Goal: Register for event/course: Sign up to attend an event or enroll in a course

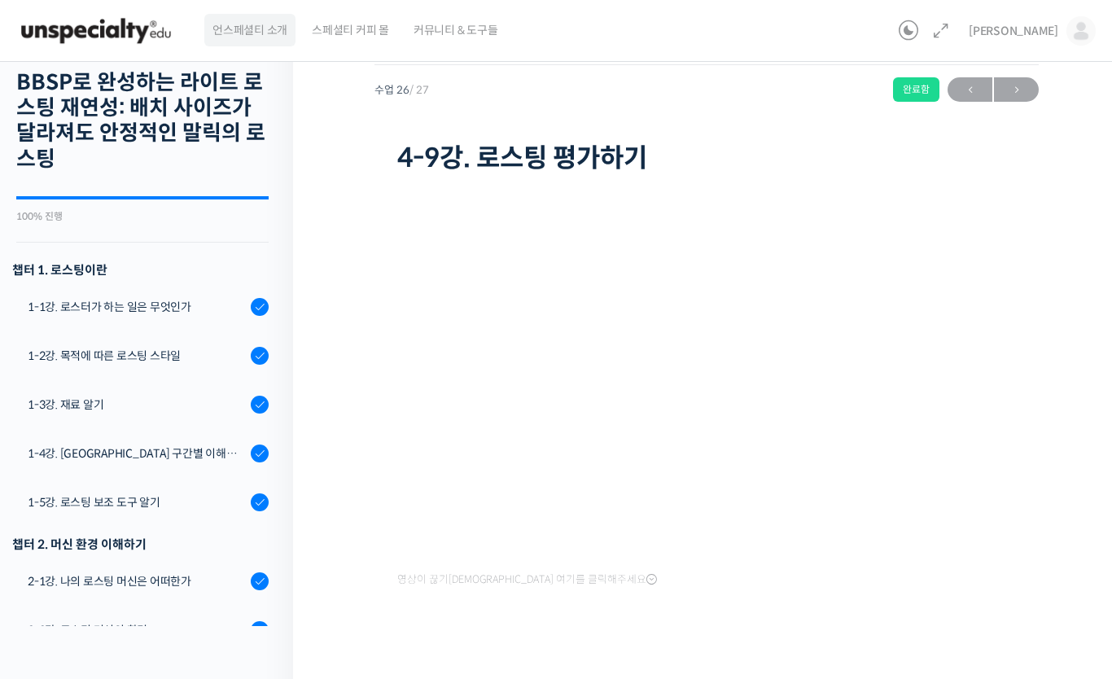
click at [256, 32] on span "언스페셜티 소개" at bounding box center [249, 30] width 75 height 62
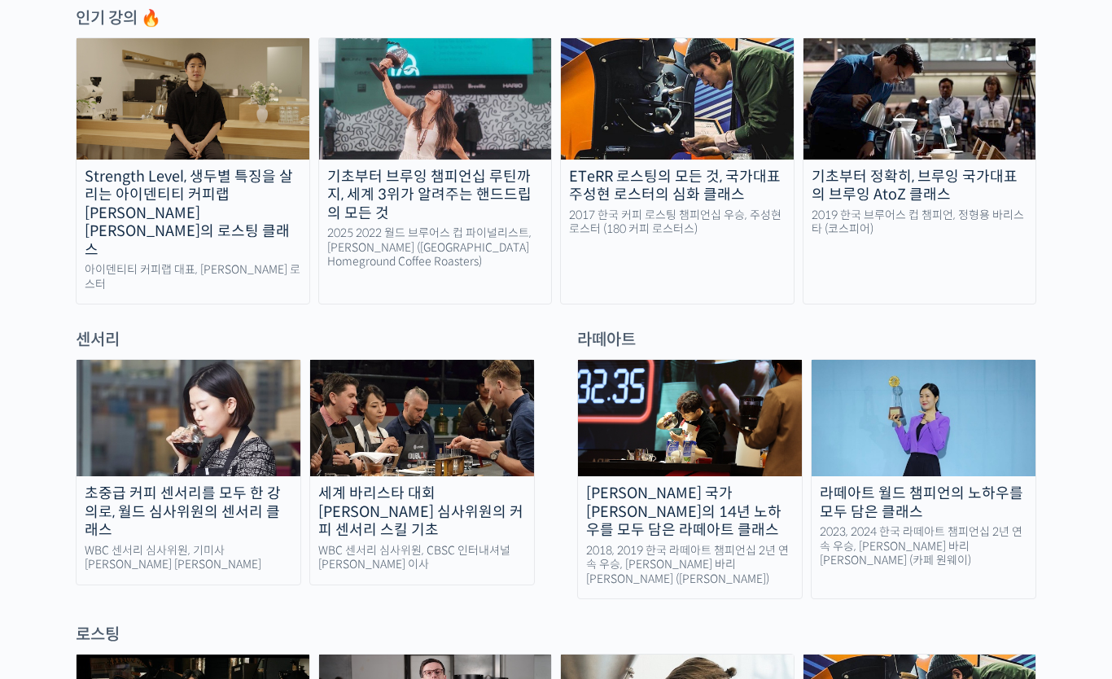
scroll to position [889, 0]
click at [756, 217] on div "2017 한국 커피 로스팅 챔피언십 우승, 주성현 로스터 (180 커피 로스터스)" at bounding box center [677, 223] width 233 height 28
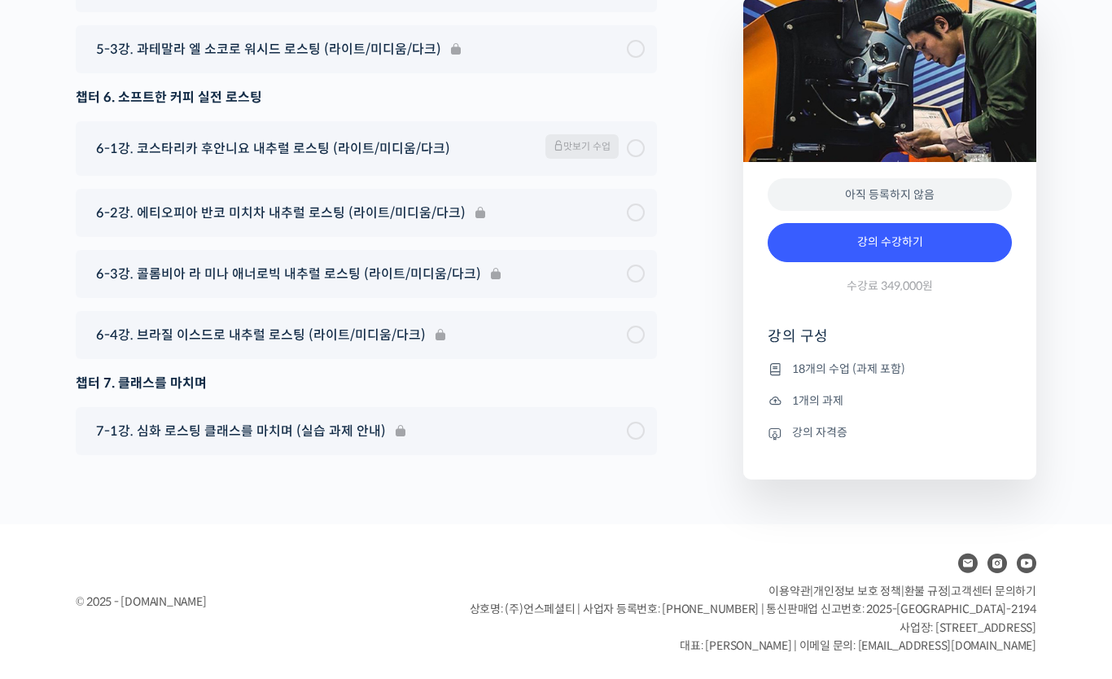
scroll to position [9869, 0]
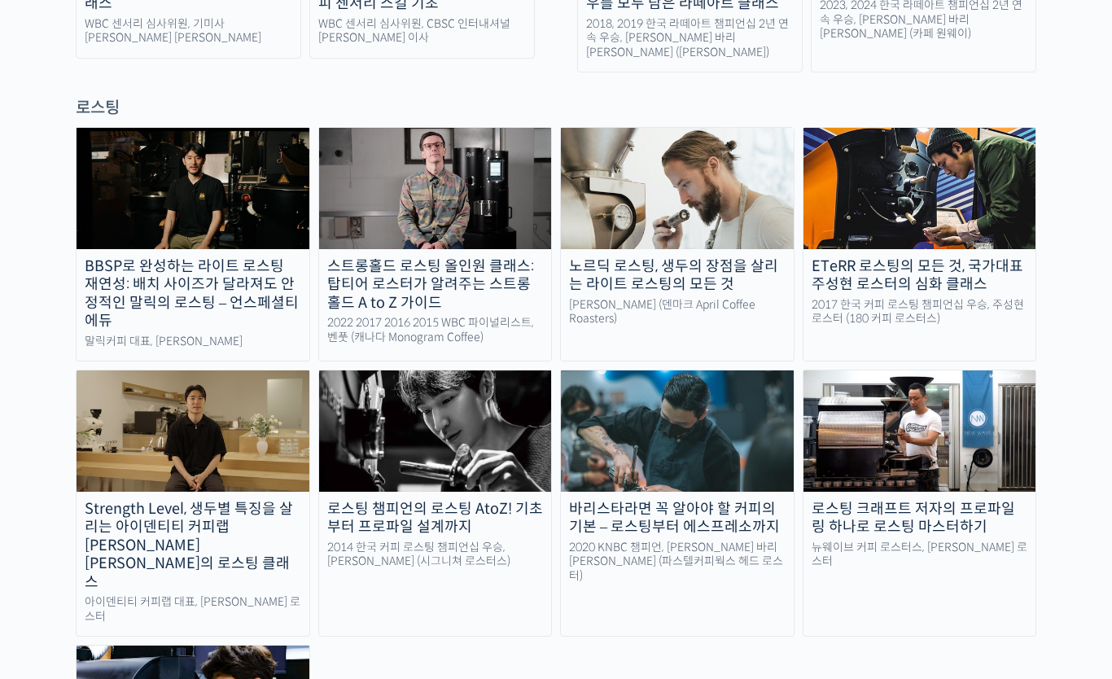
scroll to position [1415, 0]
click at [1012, 500] on div "로스팅 크래프트 저자의 프로파일링 하나로 로스팅 마스터하기" at bounding box center [919, 518] width 233 height 37
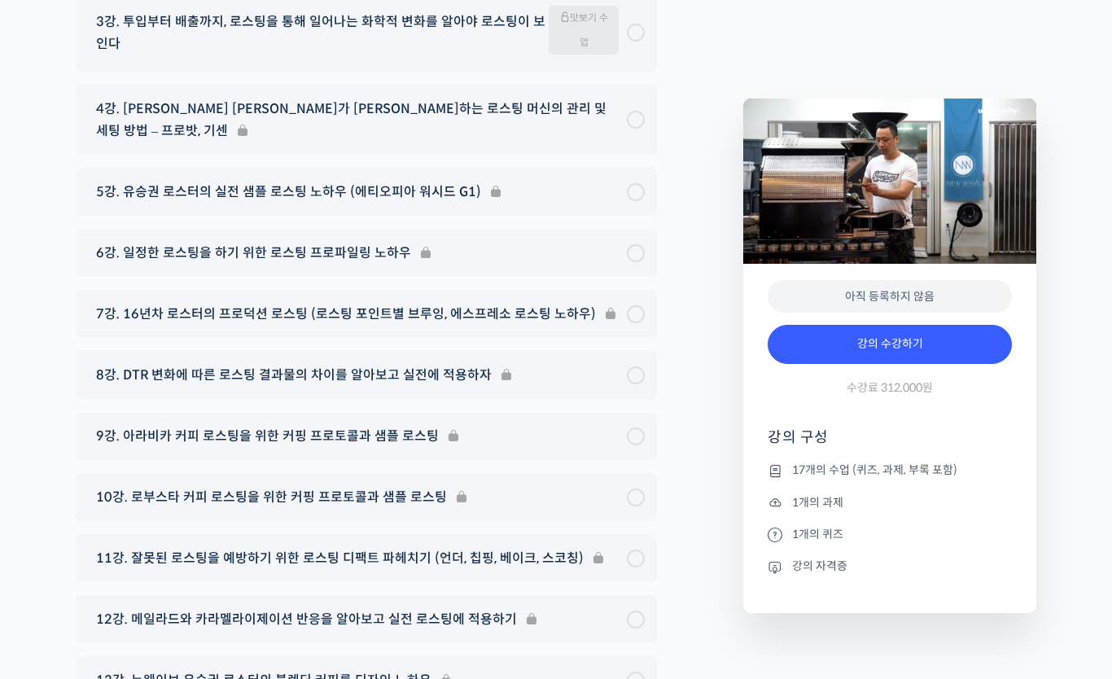
scroll to position [8646, 0]
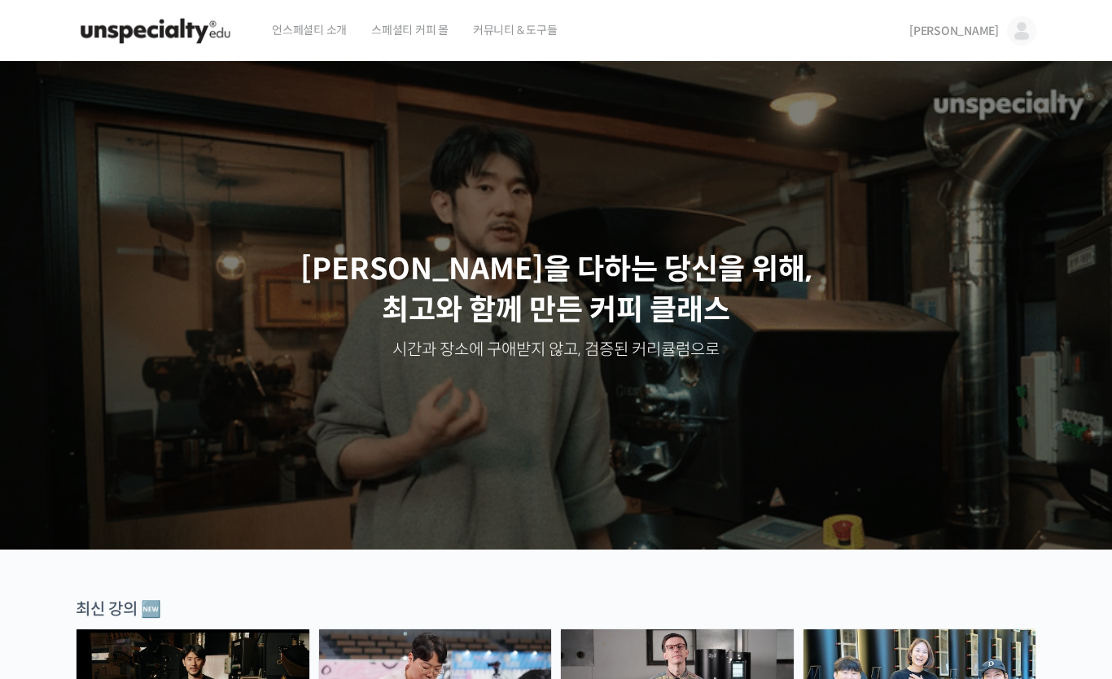
click at [412, 36] on span "스페셜티 커피 몰" at bounding box center [409, 30] width 77 height 62
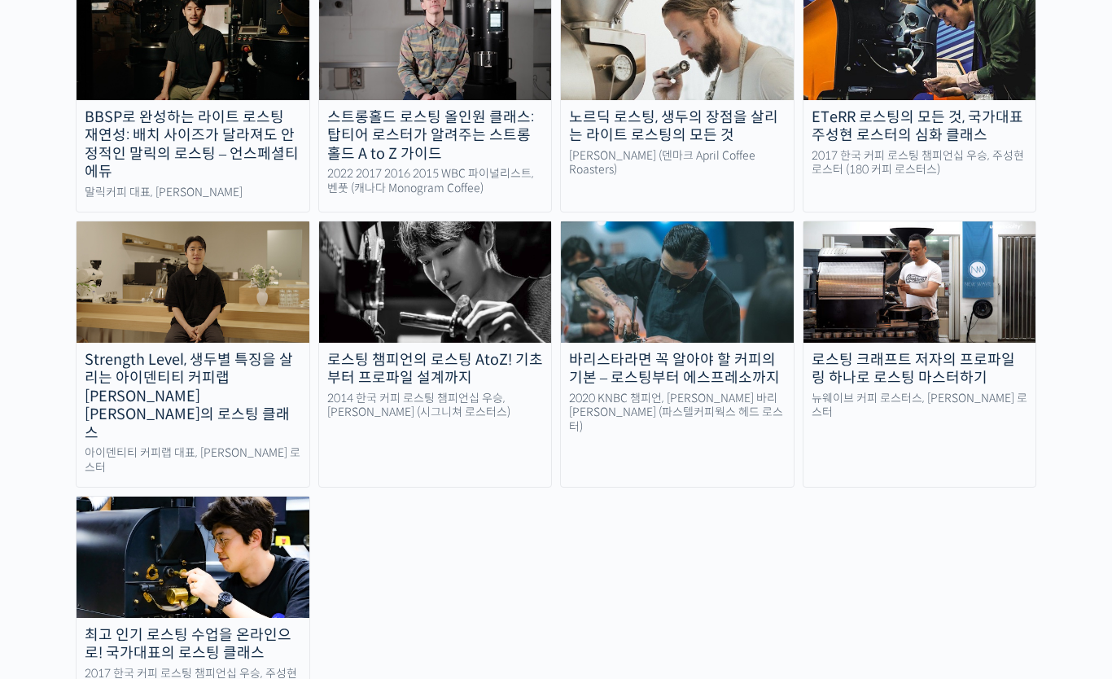
scroll to position [1565, 0]
click at [276, 496] on img at bounding box center [192, 556] width 233 height 120
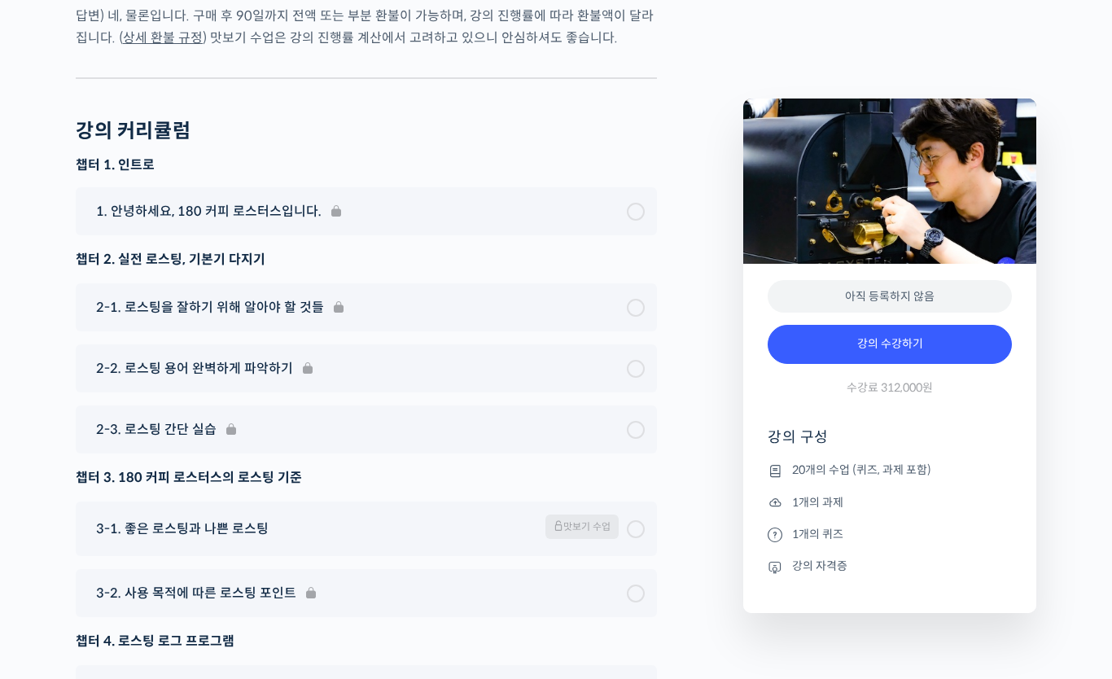
scroll to position [7519, 0]
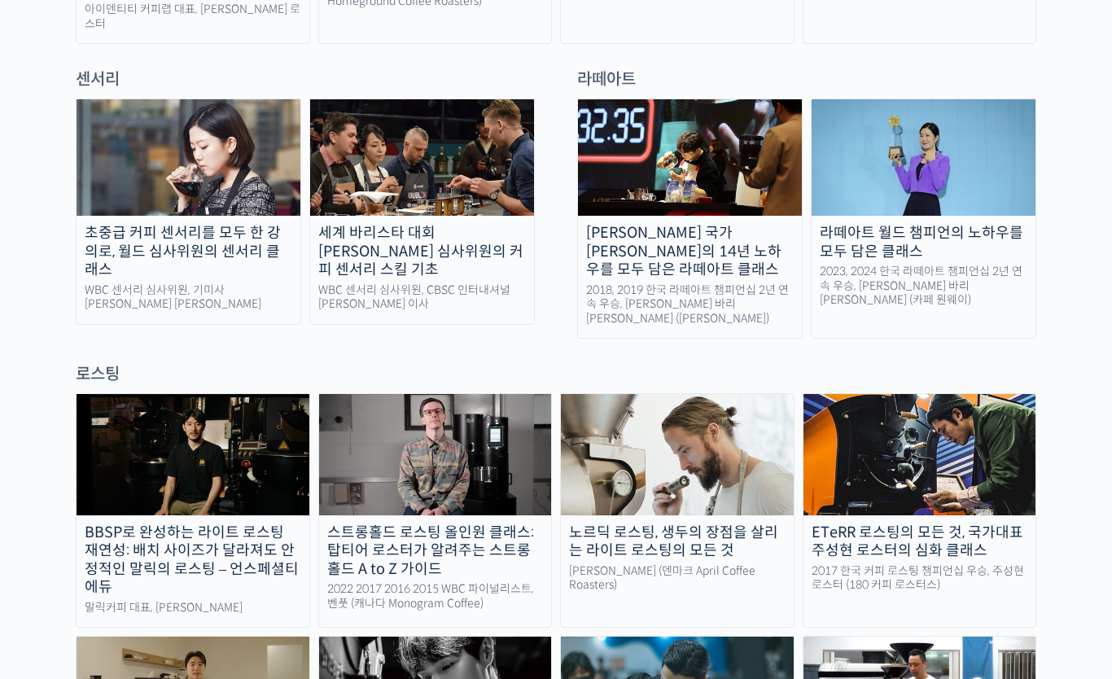
scroll to position [1154, 0]
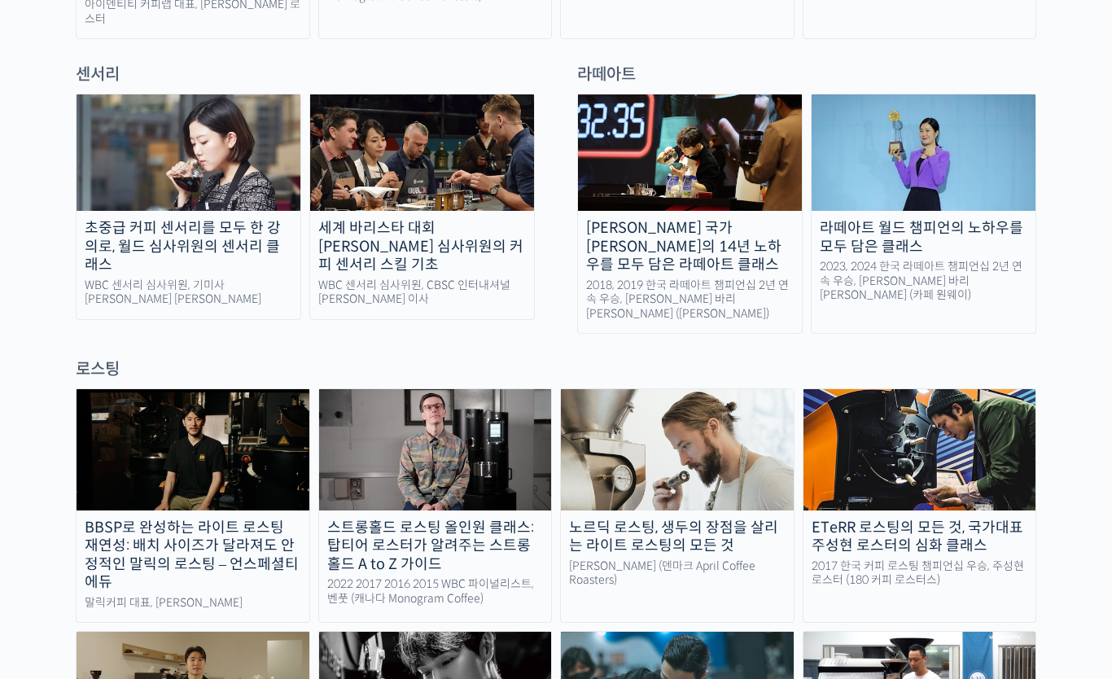
click at [967, 390] on img at bounding box center [919, 450] width 233 height 120
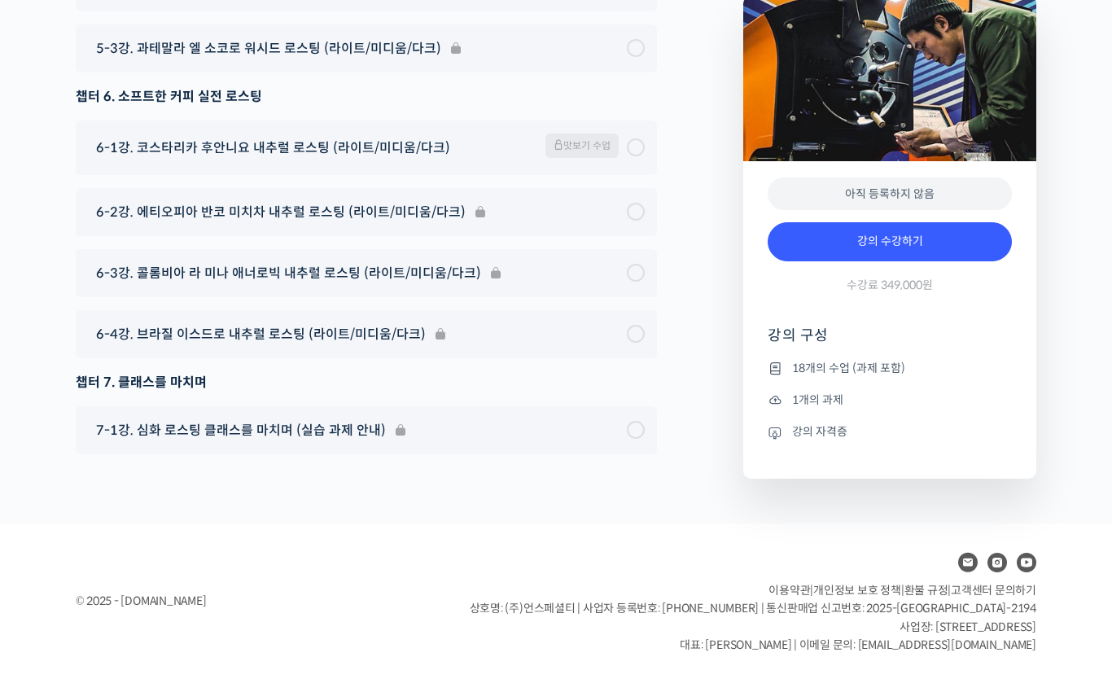
scroll to position [9869, 0]
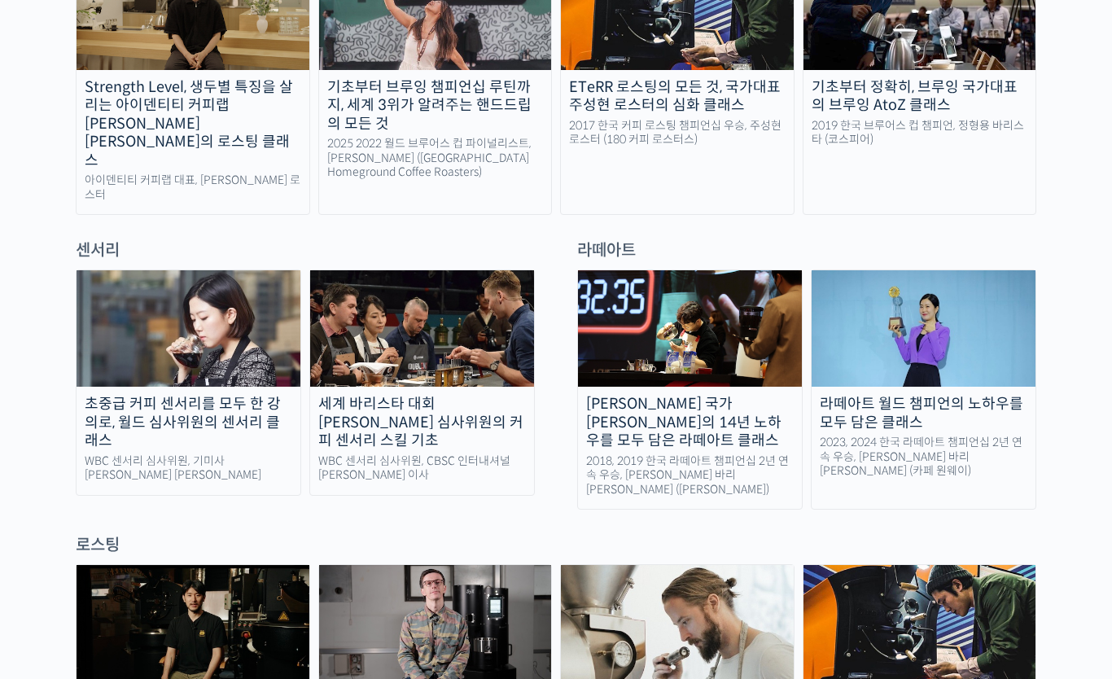
scroll to position [1167, 0]
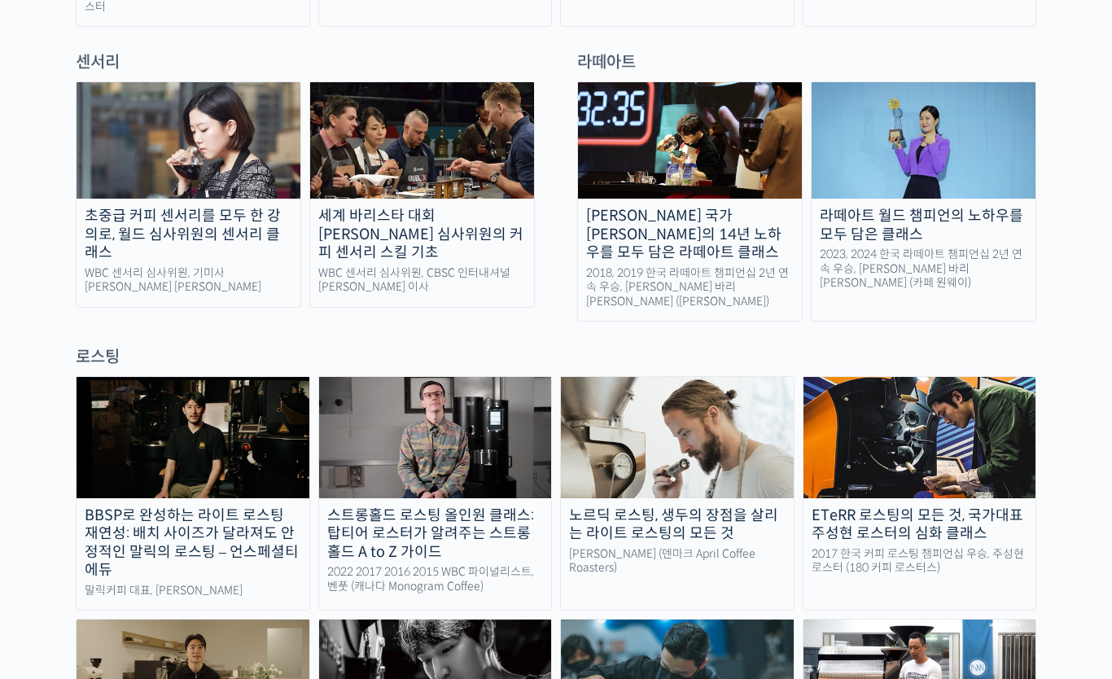
click at [996, 506] on div "ETeRR 로스팅의 모든 것, 국가대표 주성현 로스터의 심화 클래스" at bounding box center [919, 524] width 233 height 37
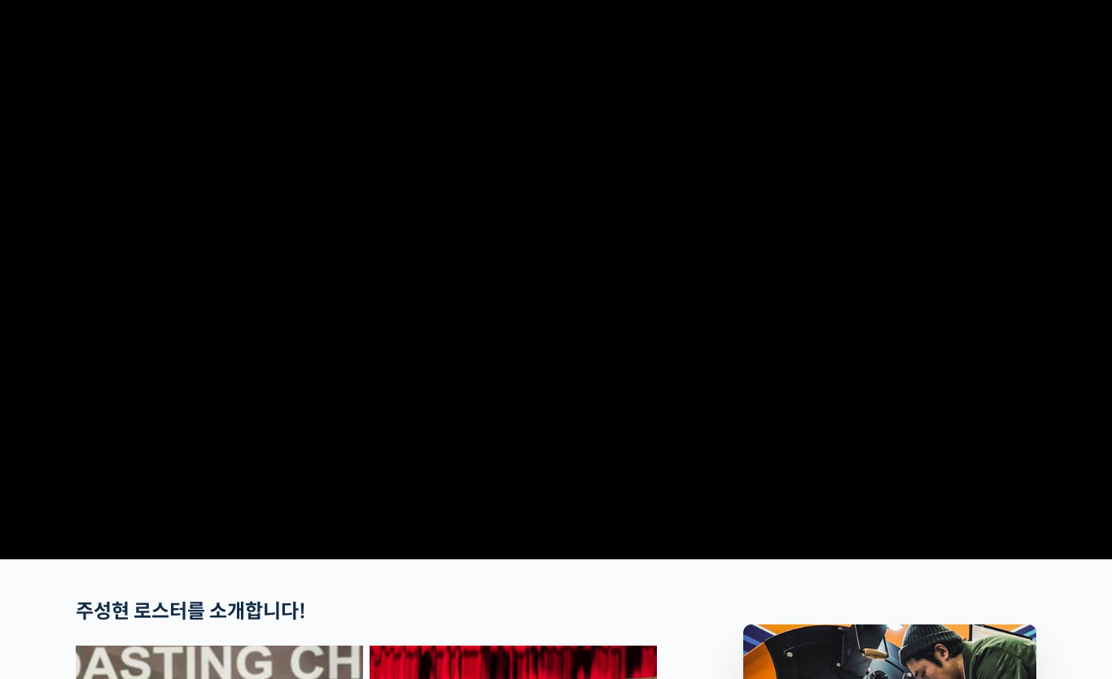
scroll to position [91, 0]
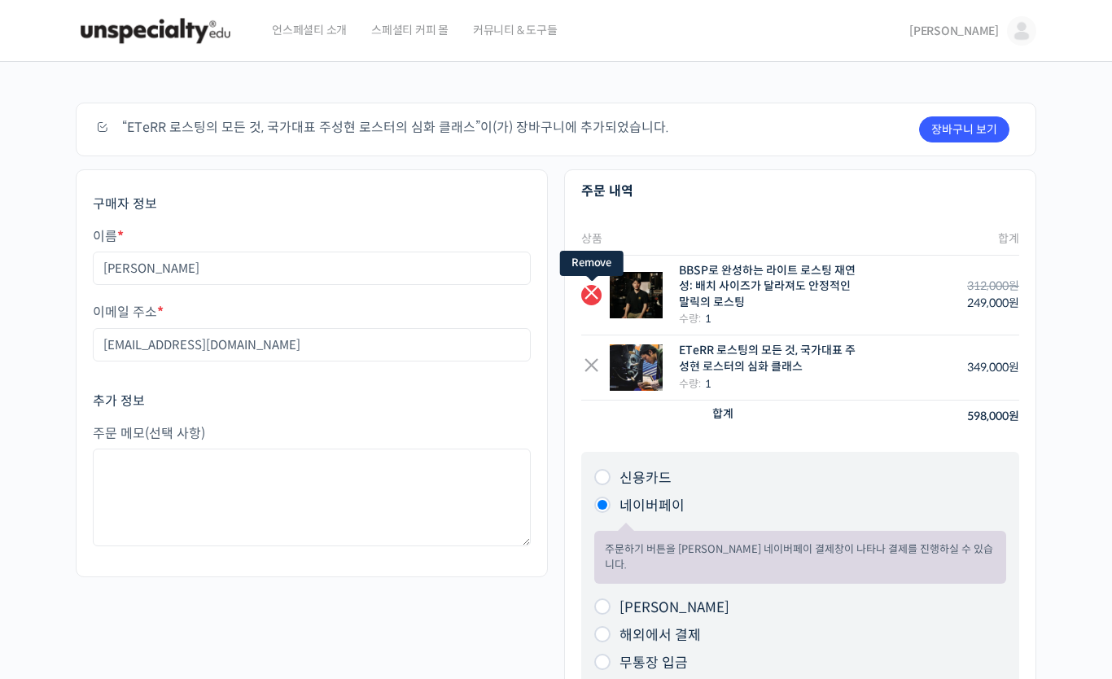
click at [588, 303] on link "×" at bounding box center [591, 295] width 20 height 20
click at [586, 295] on link "×" at bounding box center [591, 295] width 20 height 20
click at [596, 298] on link "×" at bounding box center [591, 295] width 20 height 20
click at [597, 296] on link "×" at bounding box center [591, 295] width 20 height 20
click at [588, 295] on link "×" at bounding box center [591, 295] width 20 height 20
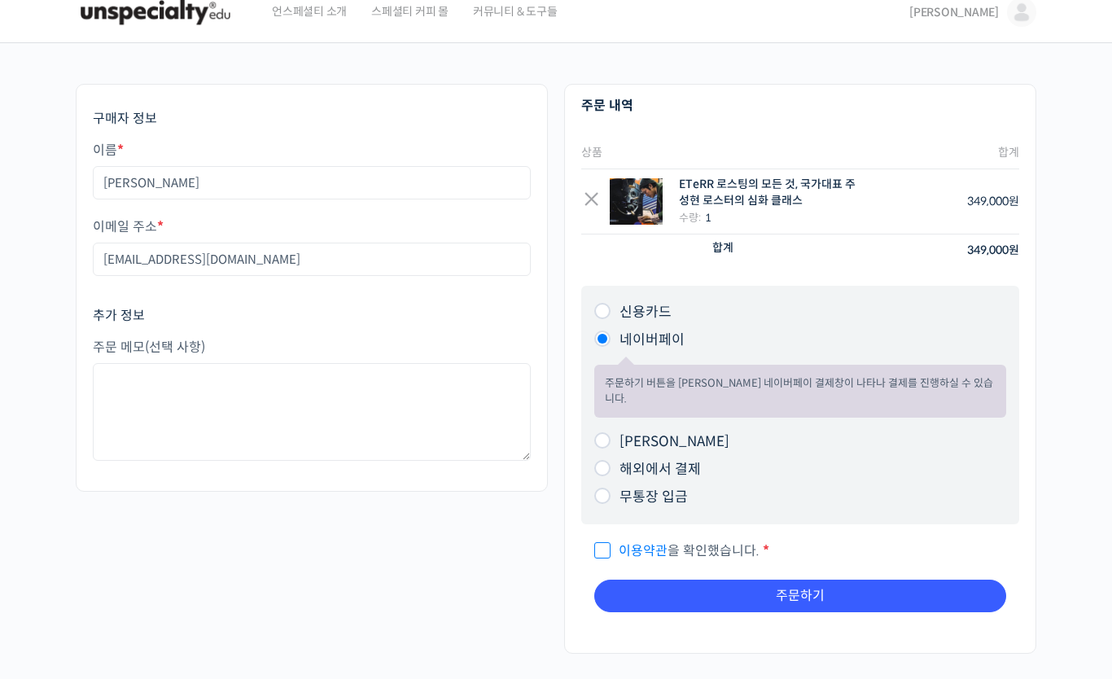
scroll to position [19, 0]
click at [604, 538] on input "이용약관 을 확인했습니다. *" at bounding box center [599, 543] width 11 height 11
checkbox input "true"
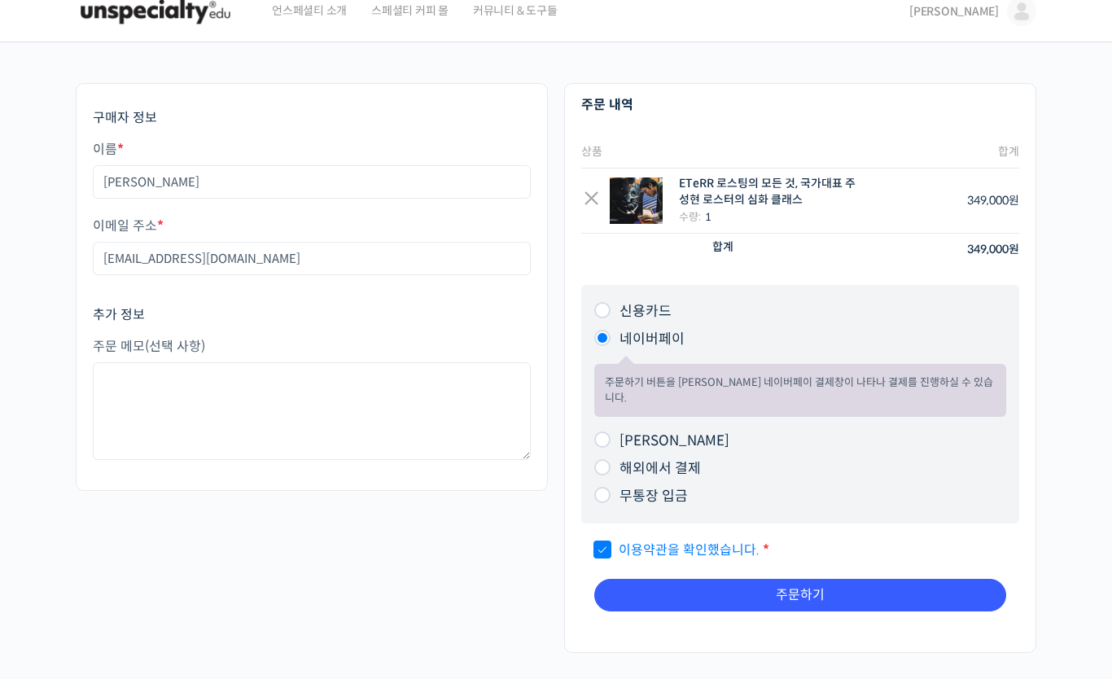
scroll to position [20, 0]
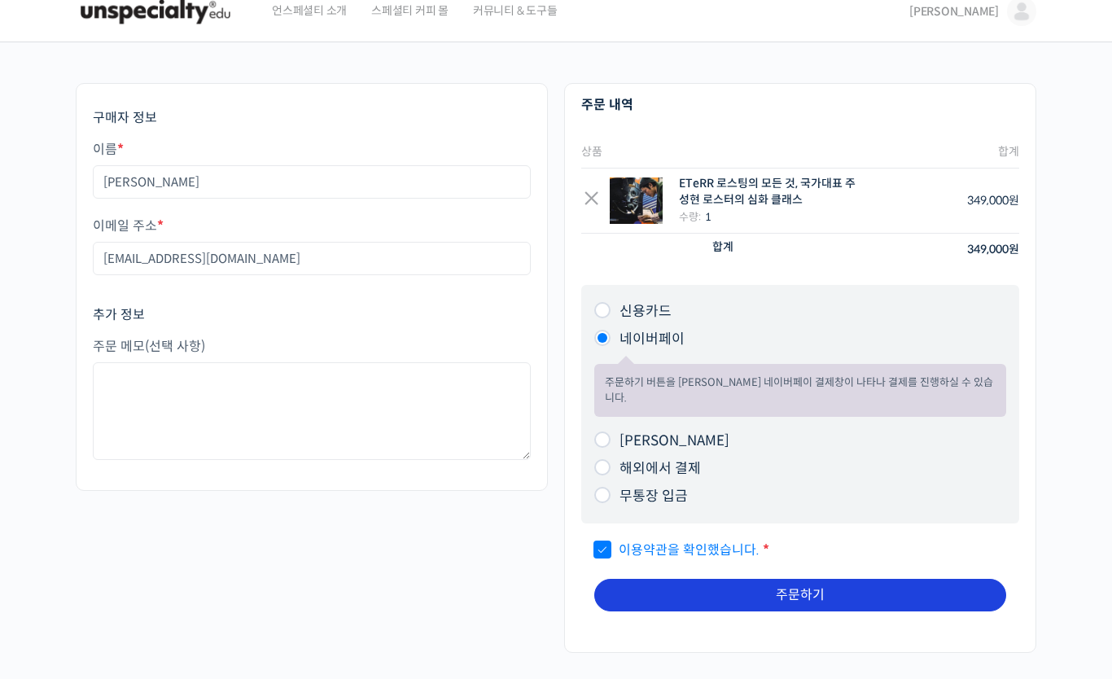
click at [967, 579] on button "주문하기" at bounding box center [800, 595] width 412 height 33
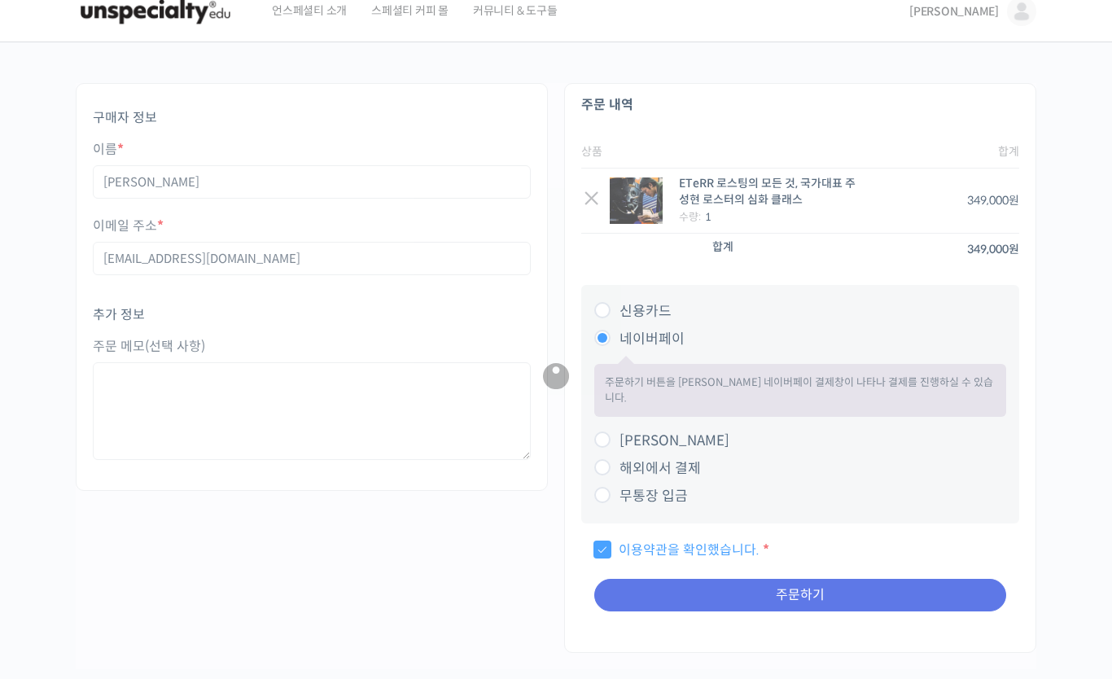
scroll to position [0, 0]
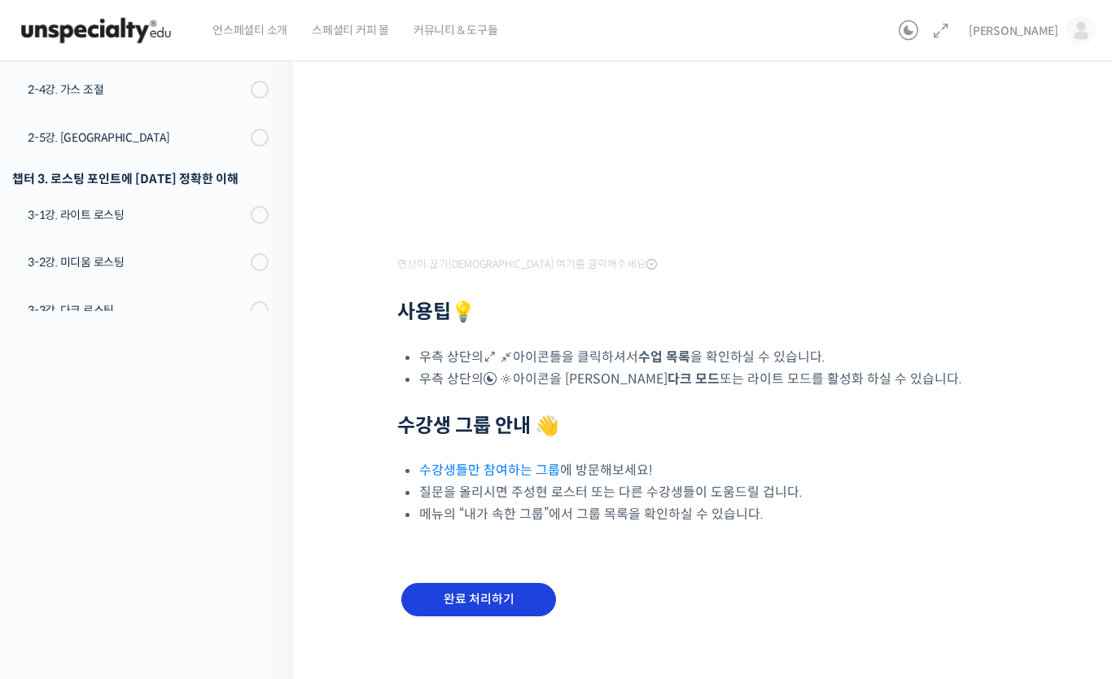
click at [513, 583] on input "완료 처리하기" at bounding box center [478, 599] width 155 height 33
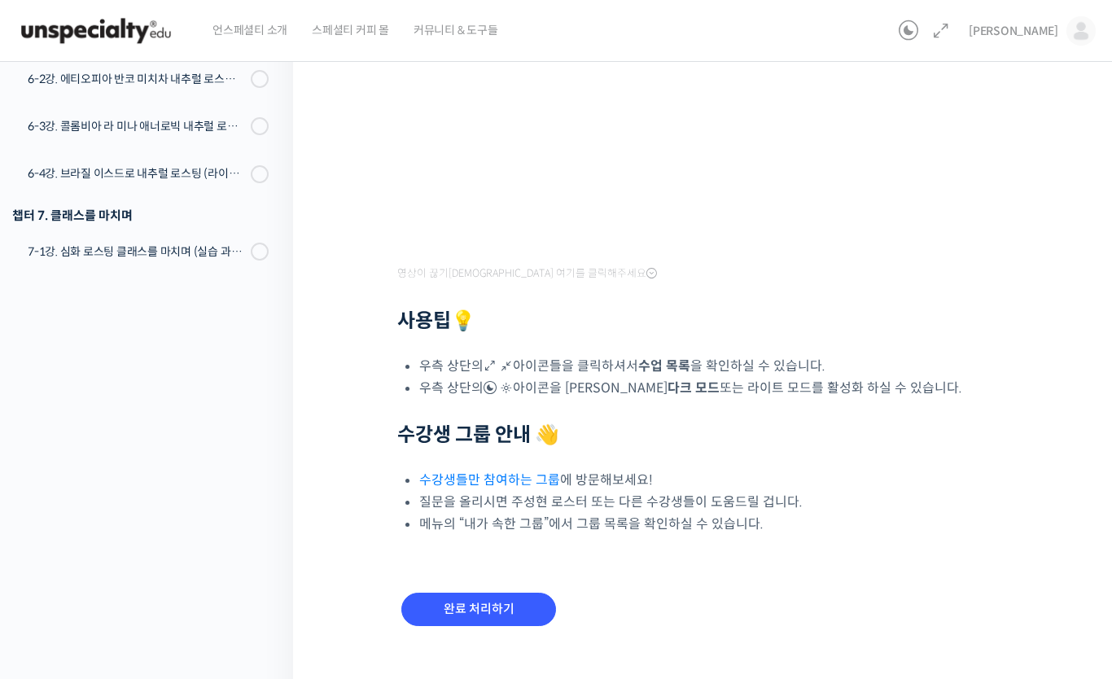
scroll to position [426, 0]
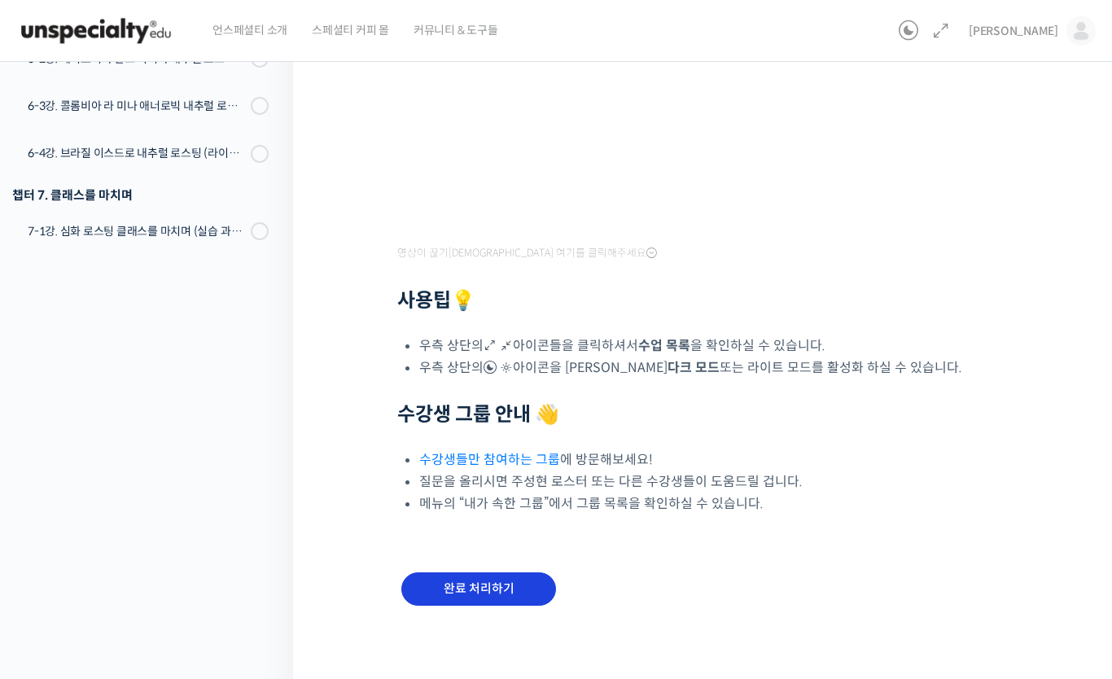
click at [508, 577] on input "완료 처리하기" at bounding box center [478, 588] width 155 height 33
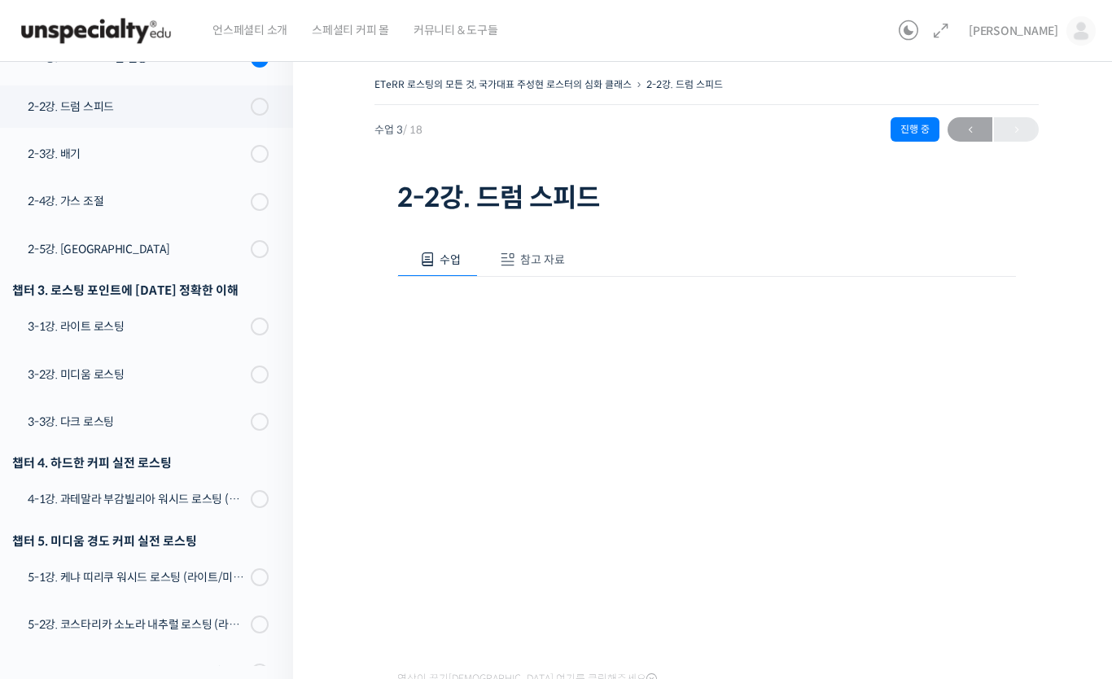
scroll to position [342, 0]
click at [553, 254] on span "참고 자료" at bounding box center [542, 259] width 45 height 15
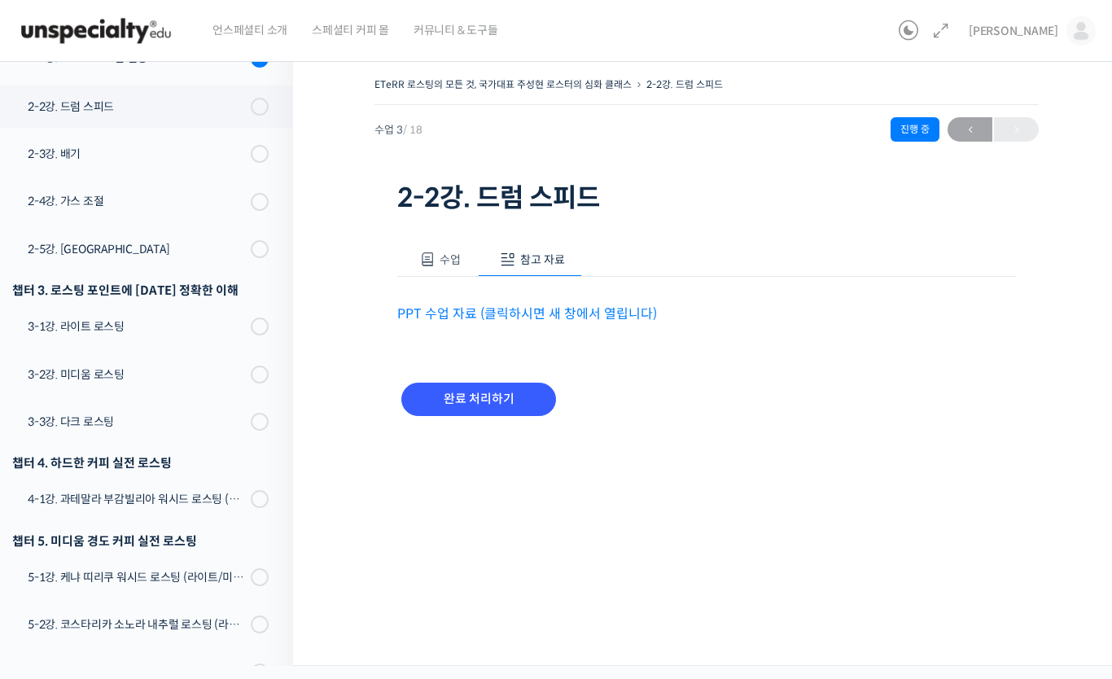
click at [519, 317] on link "PPT 수업 자료 (클릭하시면 새 창에서 열립니다)" at bounding box center [527, 313] width 260 height 17
click at [448, 253] on span "수업" at bounding box center [449, 259] width 21 height 15
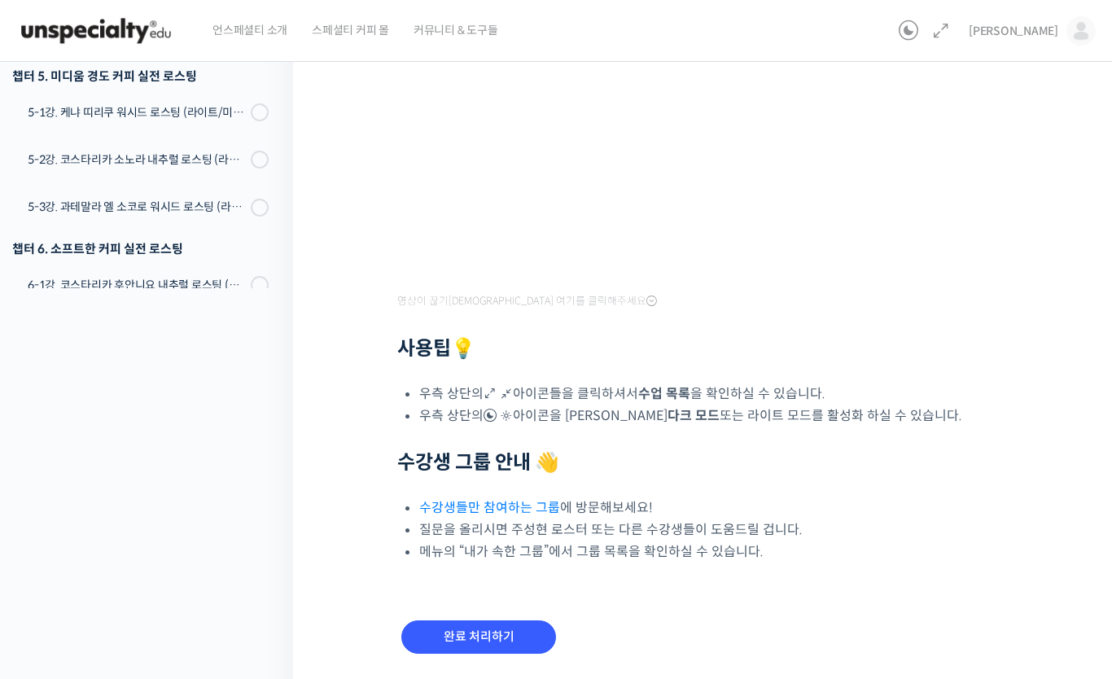
scroll to position [0, 0]
click at [500, 639] on input "완료 처리하기" at bounding box center [478, 636] width 155 height 33
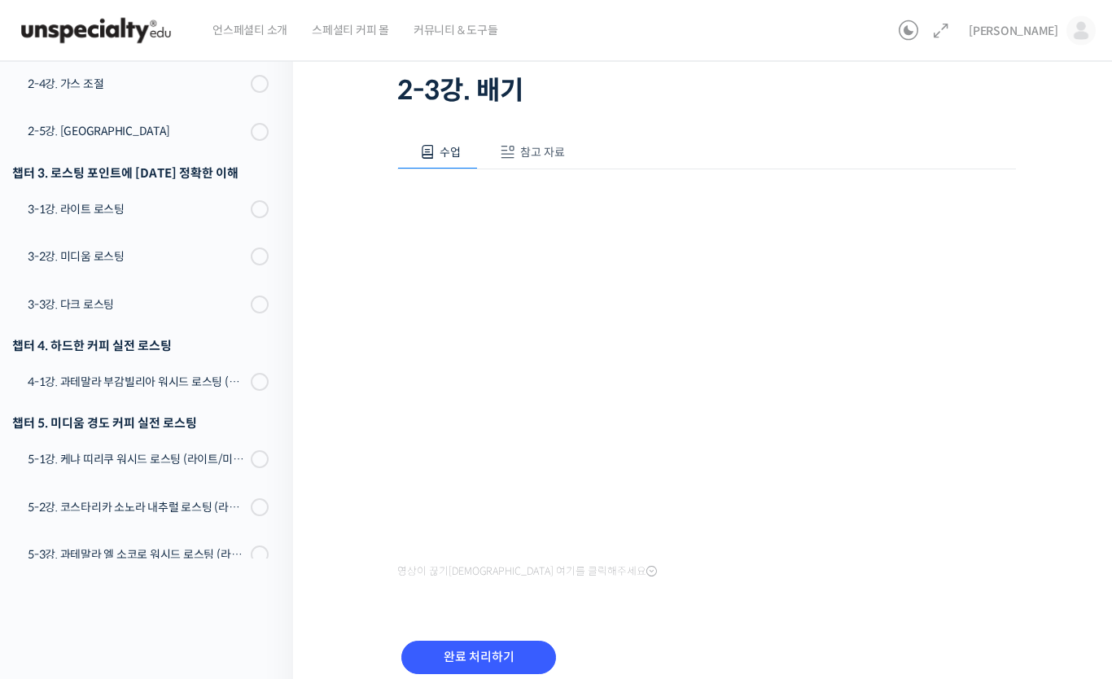
scroll to position [177, 0]
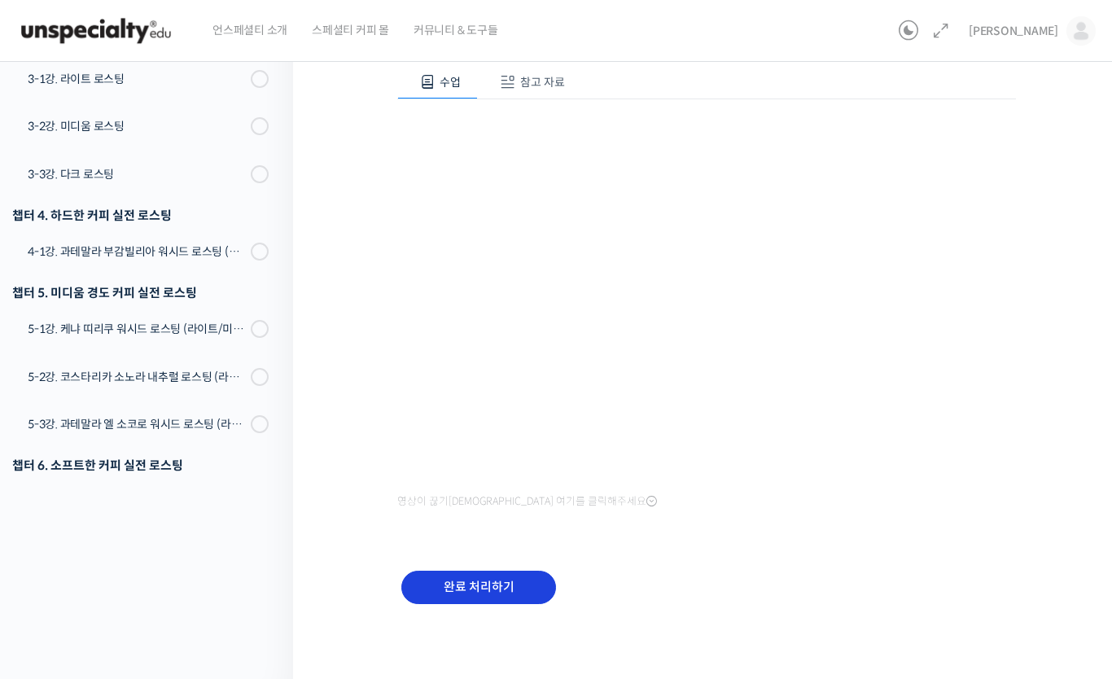
click at [509, 586] on input "완료 처리하기" at bounding box center [478, 586] width 155 height 33
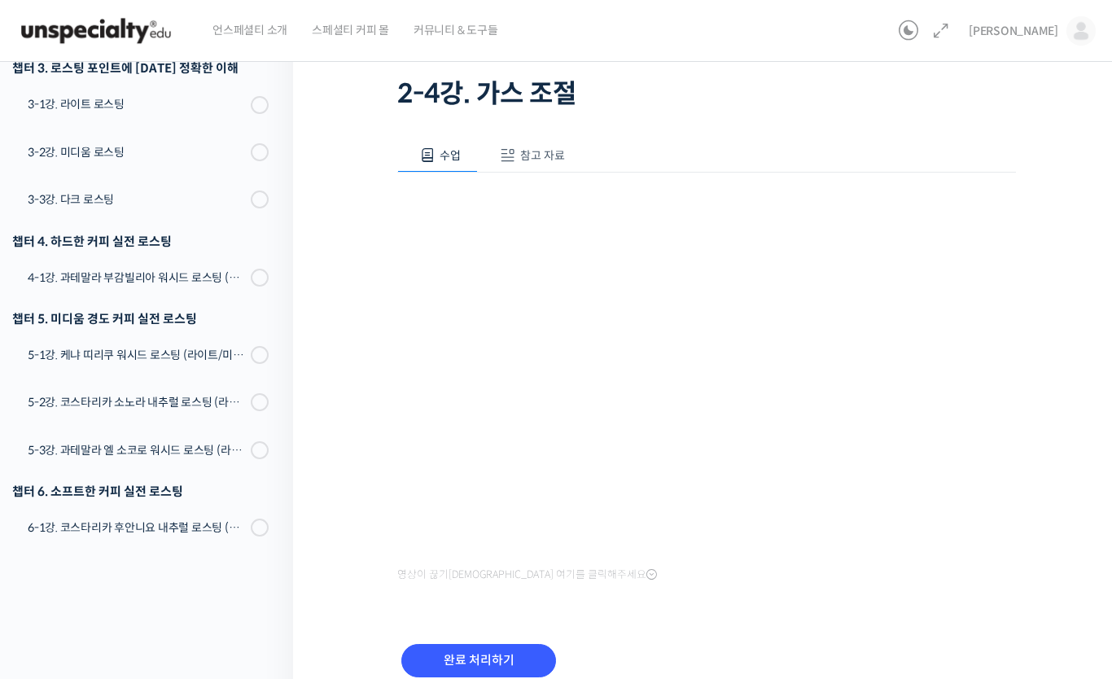
scroll to position [177, 0]
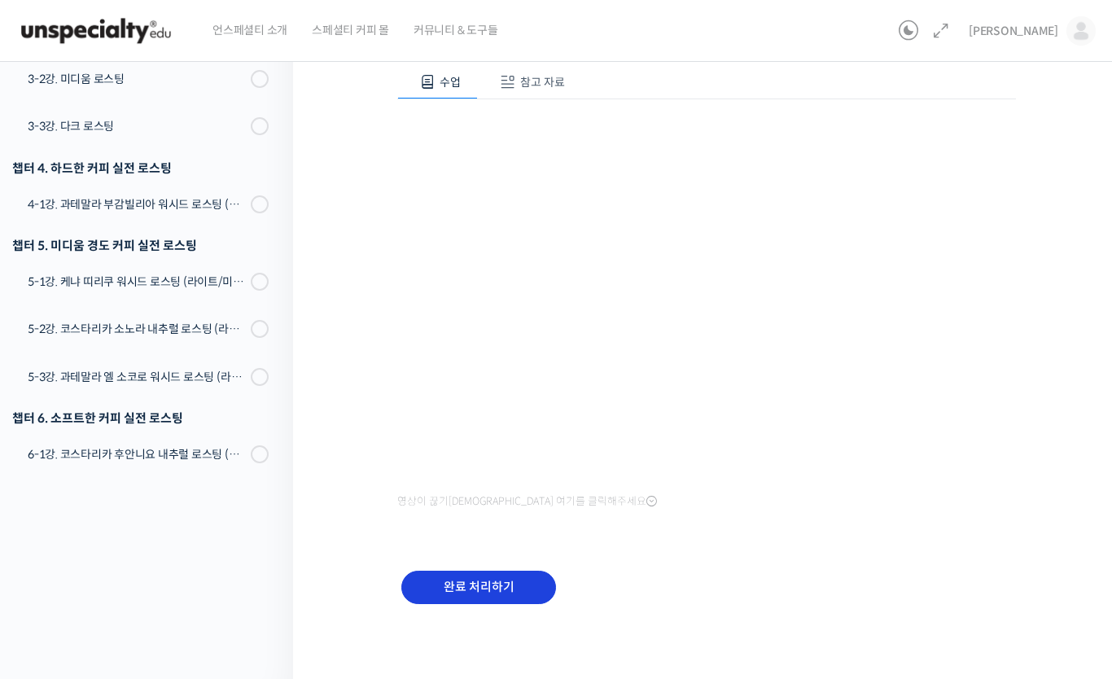
click at [487, 588] on input "완료 처리하기" at bounding box center [478, 586] width 155 height 33
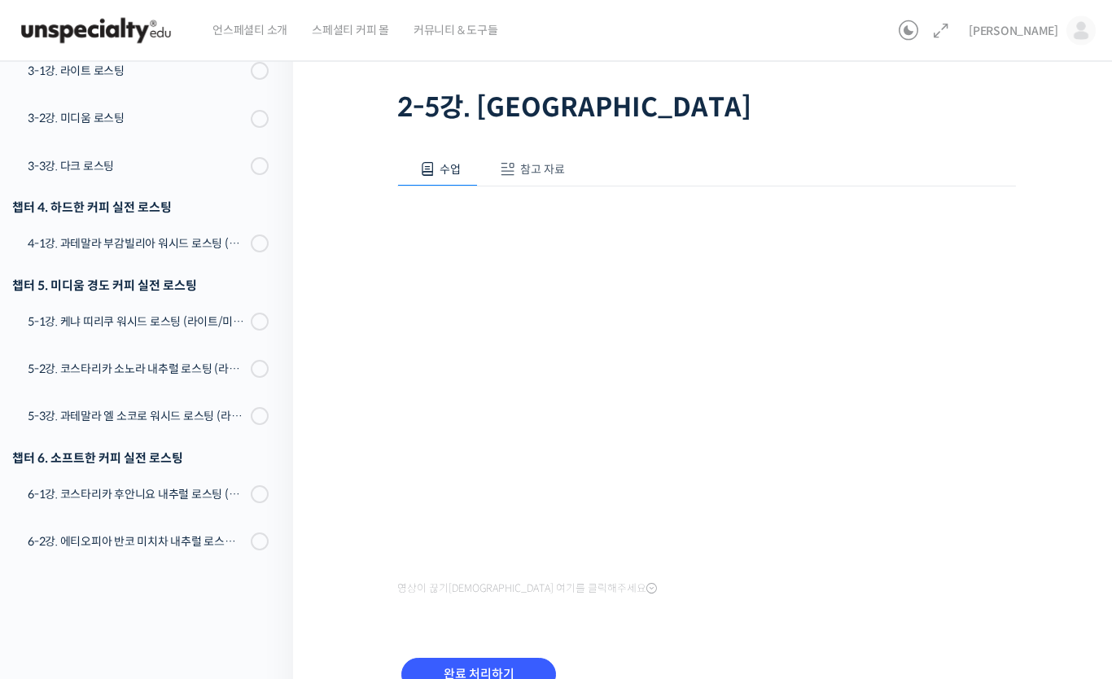
scroll to position [90, 0]
click at [507, 666] on input "완료 처리하기" at bounding box center [478, 674] width 155 height 33
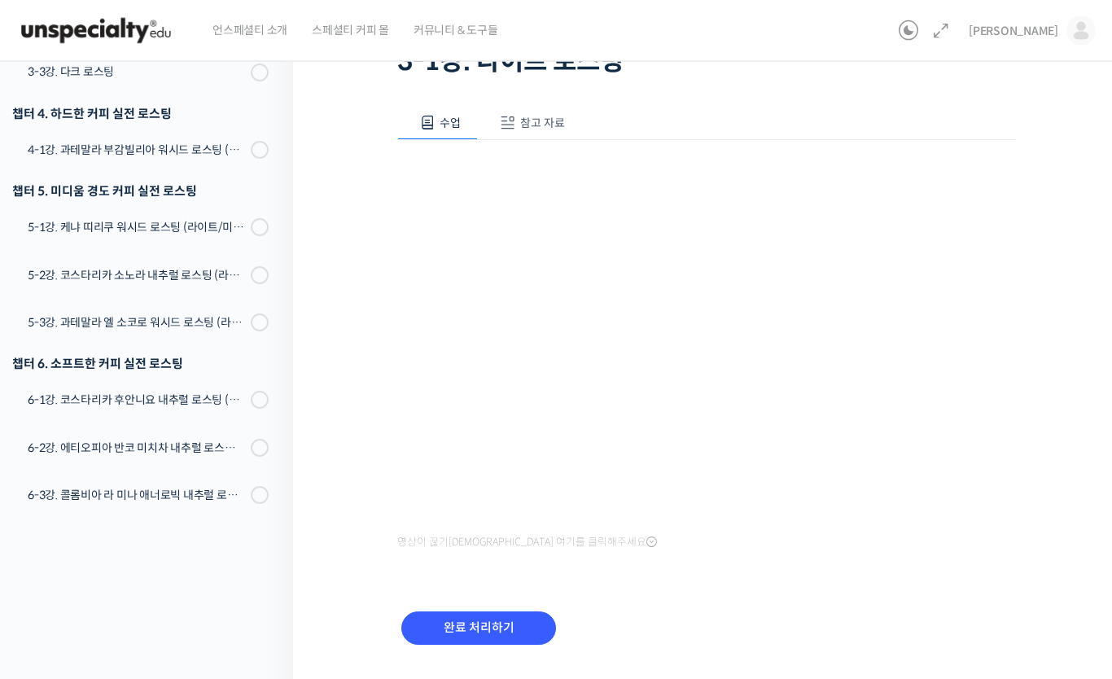
scroll to position [137, 0]
click at [482, 616] on input "완료 처리하기" at bounding box center [478, 627] width 155 height 33
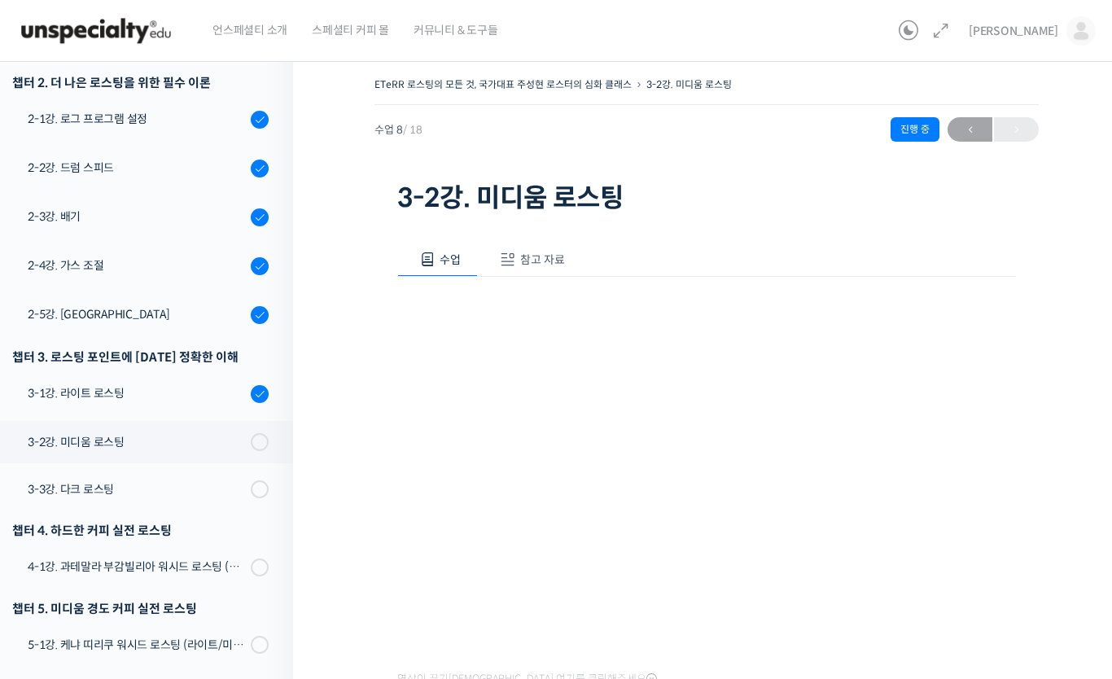
scroll to position [277, 0]
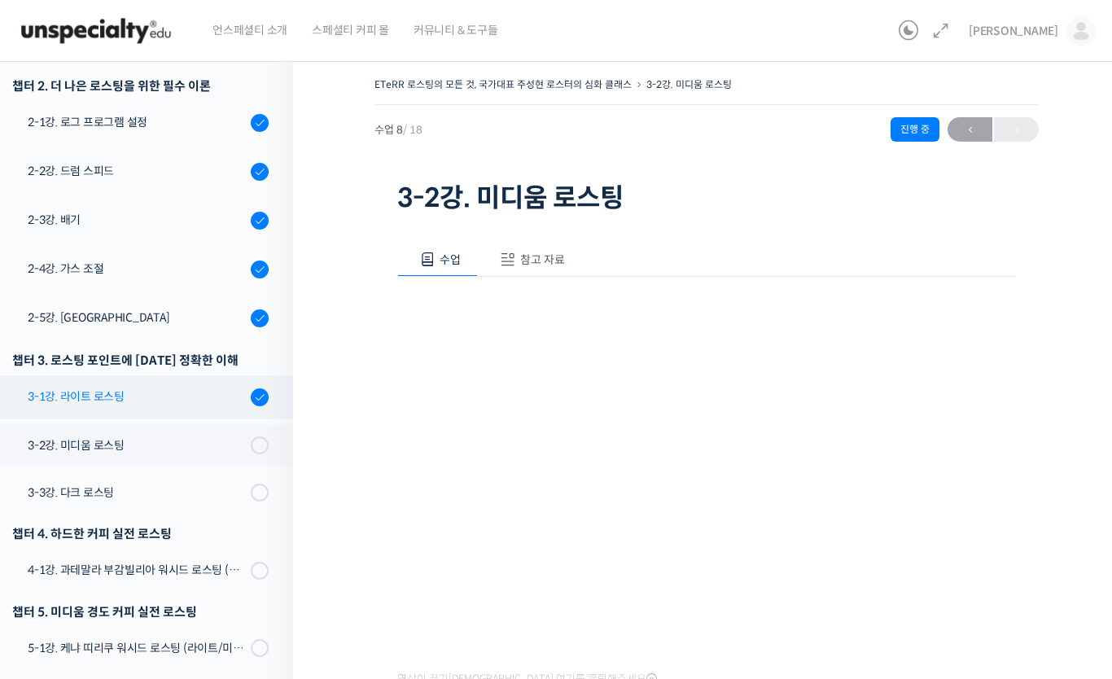
click at [180, 395] on div "3-1강. 라이트 로스팅" at bounding box center [137, 396] width 218 height 18
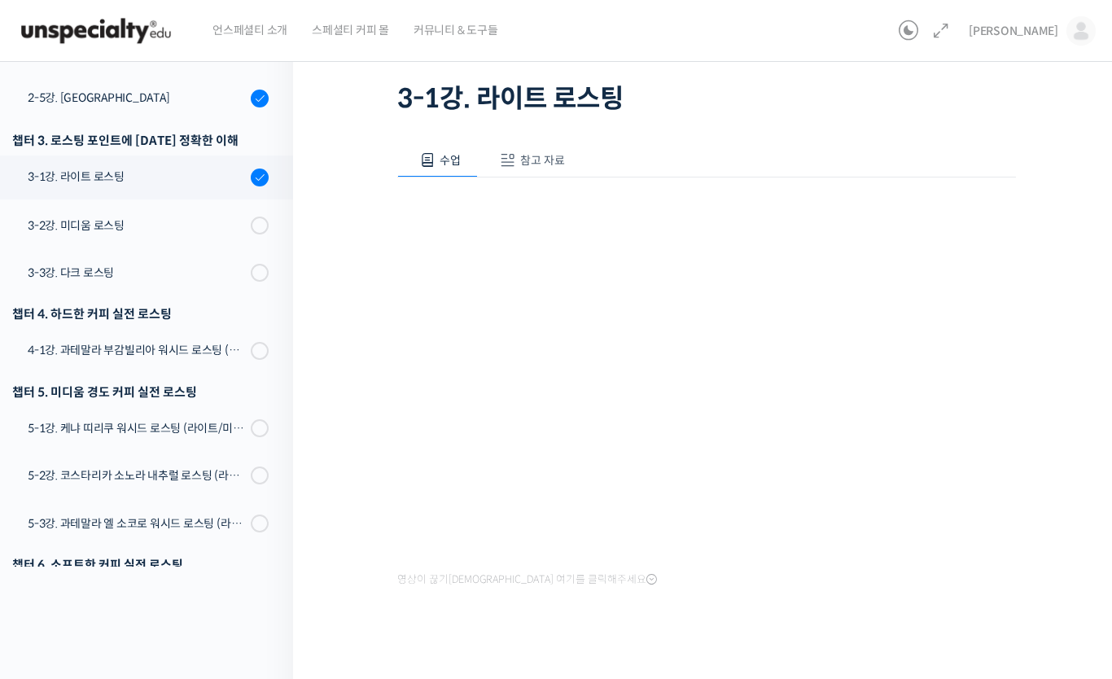
scroll to position [119, 0]
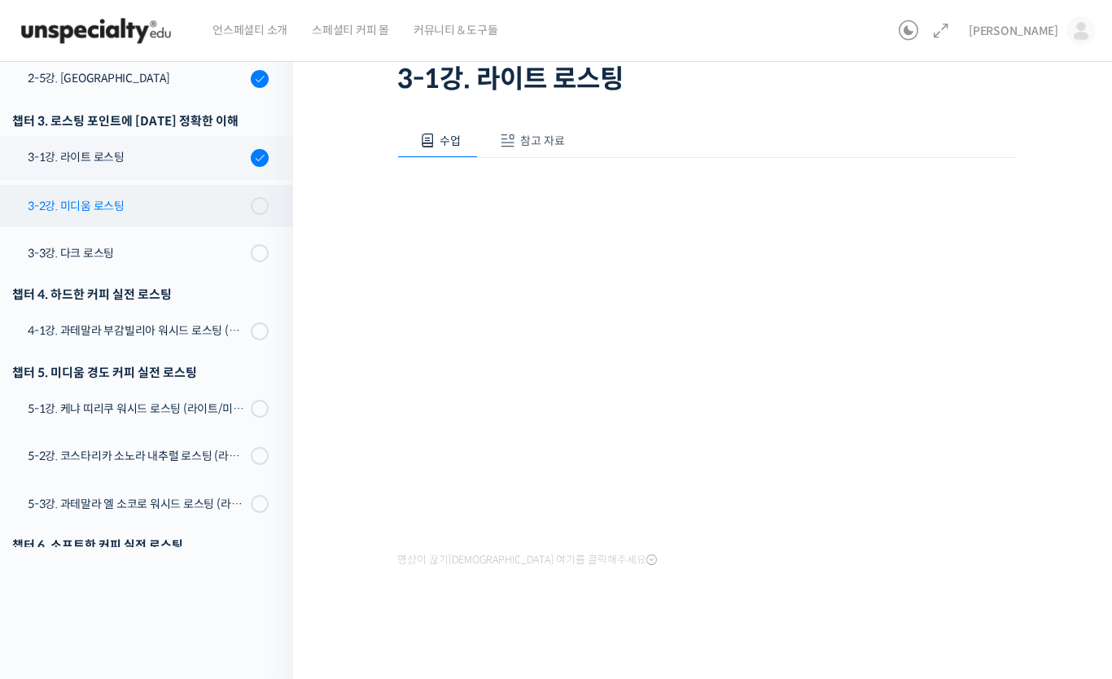
click at [168, 203] on div "3-2강. 미디움 로스팅" at bounding box center [137, 206] width 218 height 18
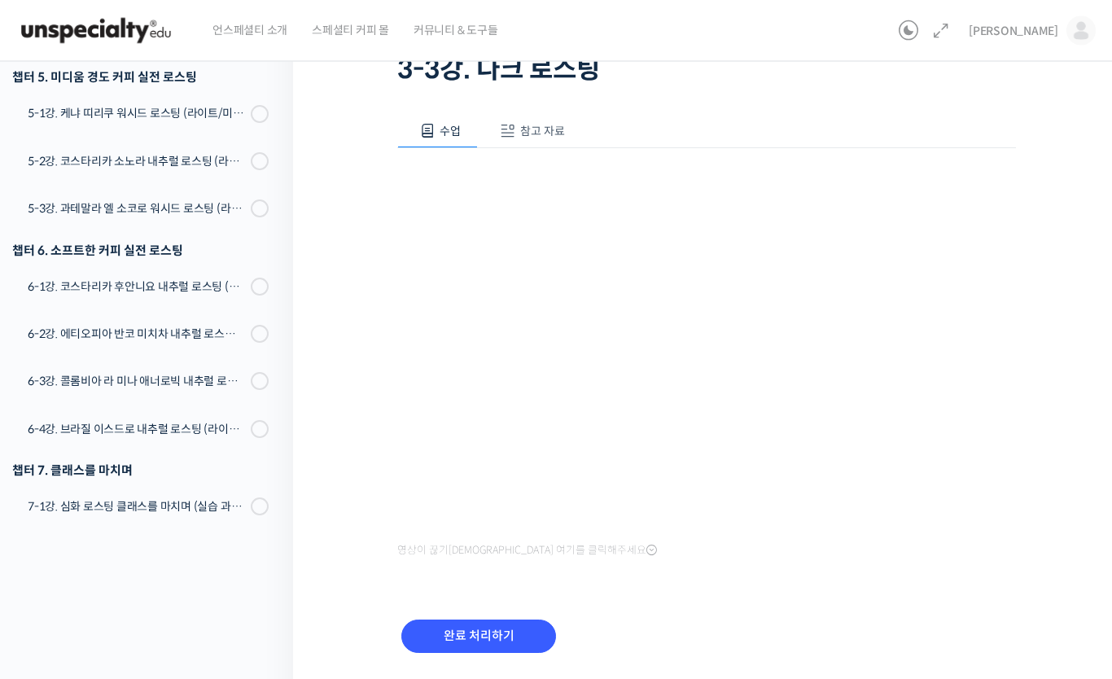
scroll to position [177, 0]
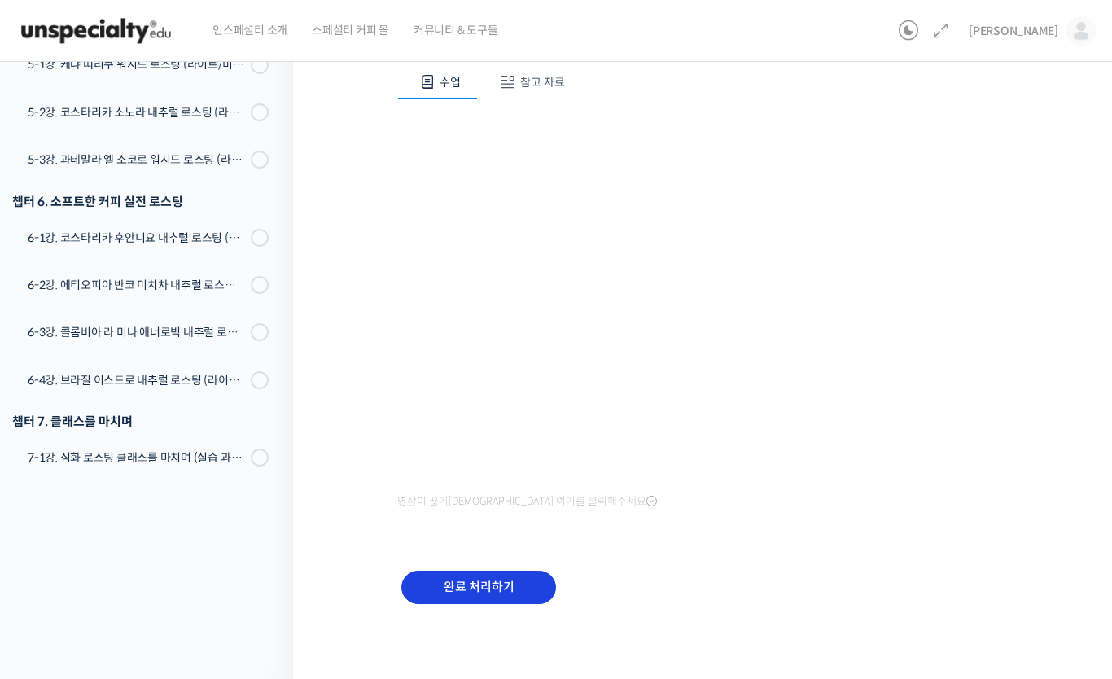
click at [513, 593] on input "완료 처리하기" at bounding box center [478, 586] width 155 height 33
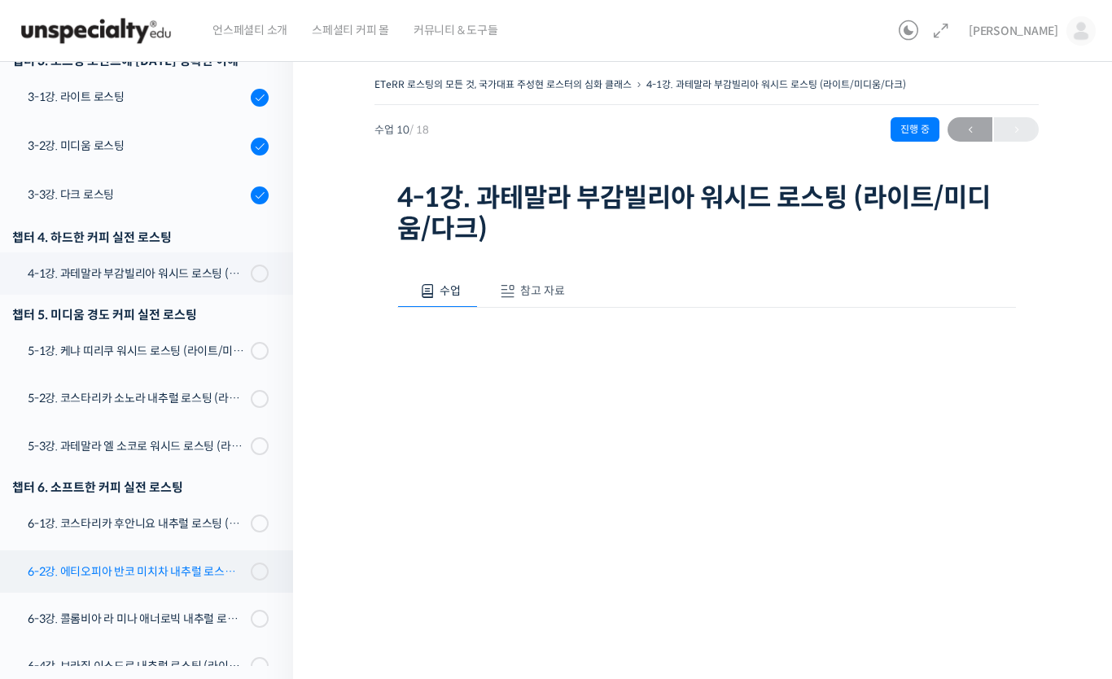
scroll to position [580, 0]
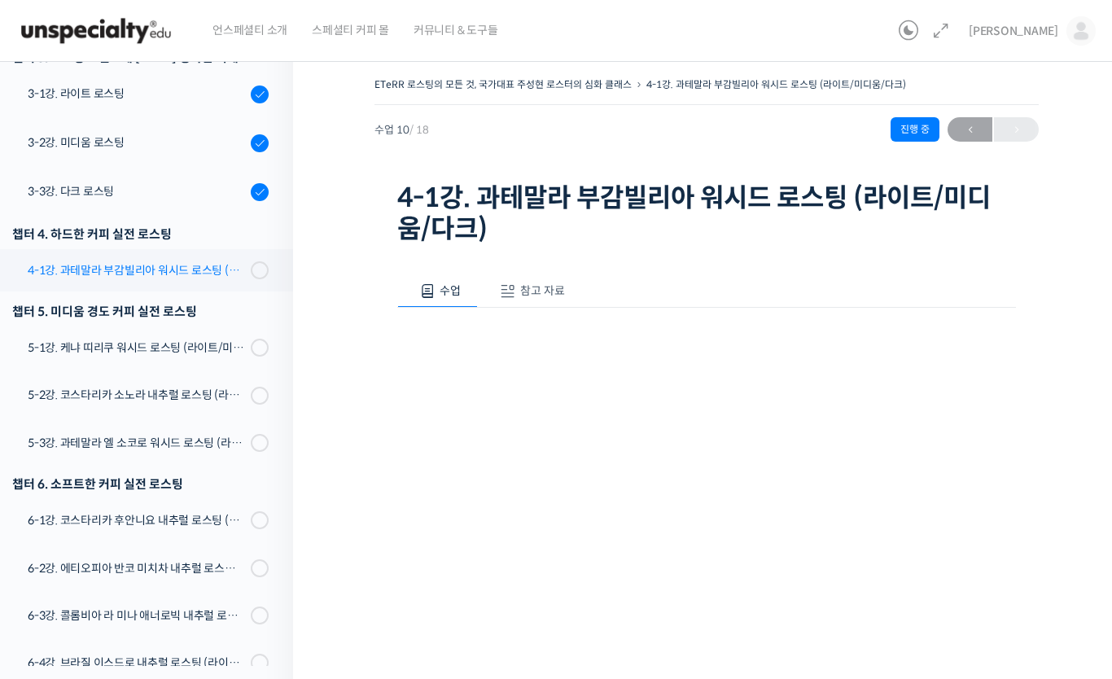
click at [219, 270] on div "4-1강. 과테말라 부감빌리아 워시드 로스팅 (라이트/미디움/다크)" at bounding box center [137, 270] width 218 height 18
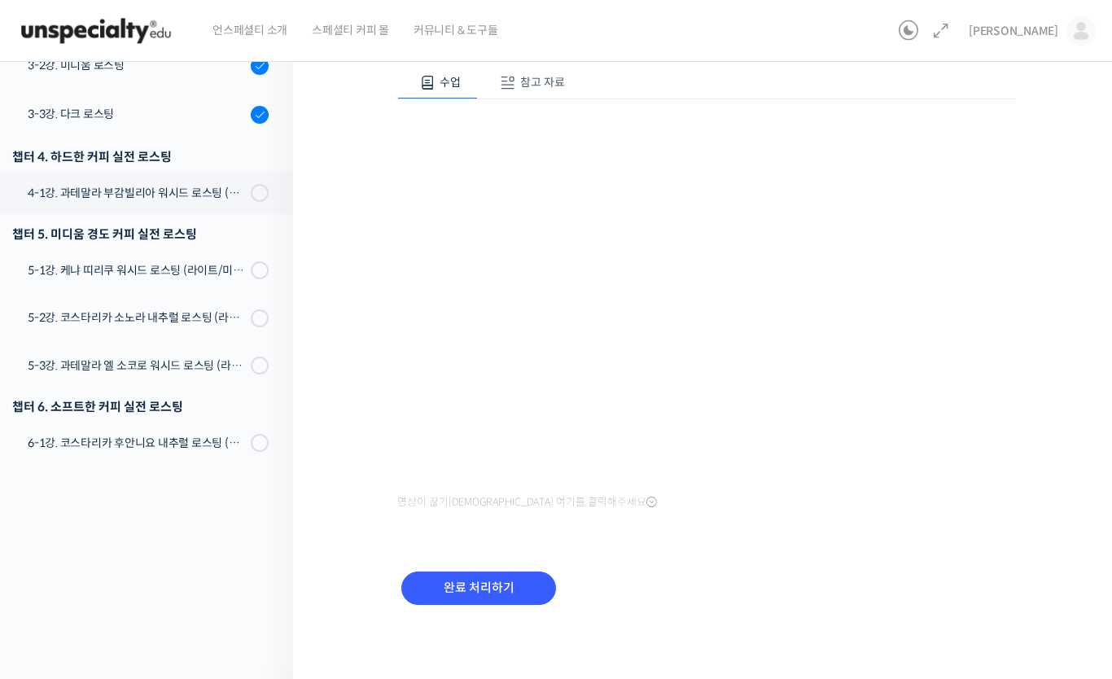
scroll to position [491, 0]
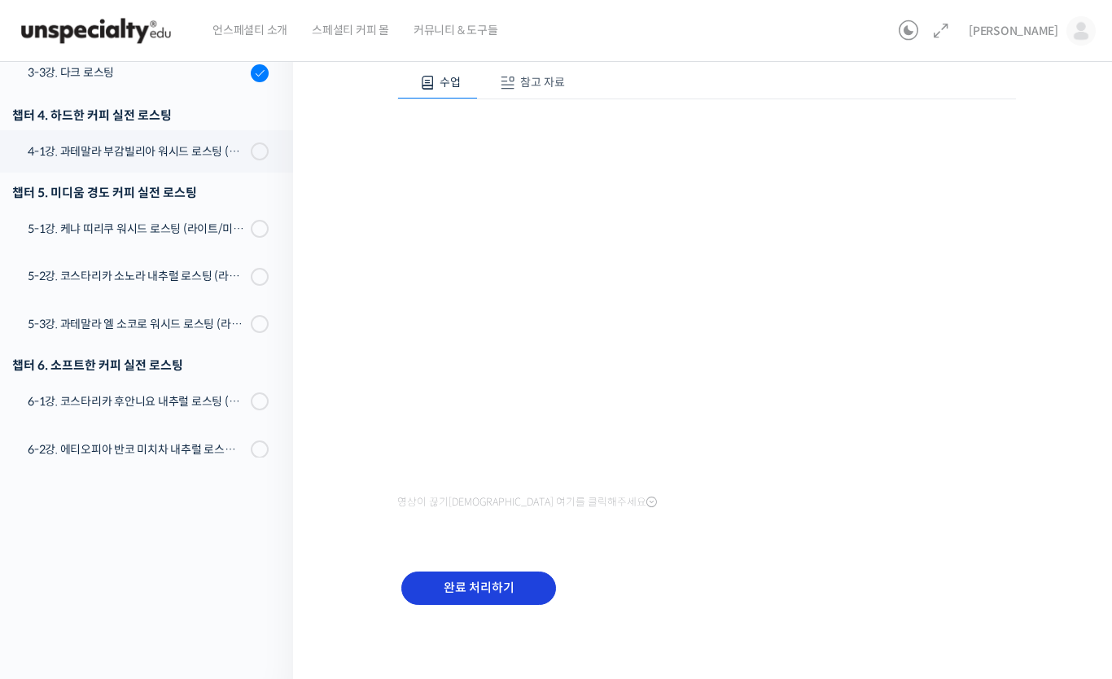
click at [470, 575] on input "완료 처리하기" at bounding box center [478, 587] width 155 height 33
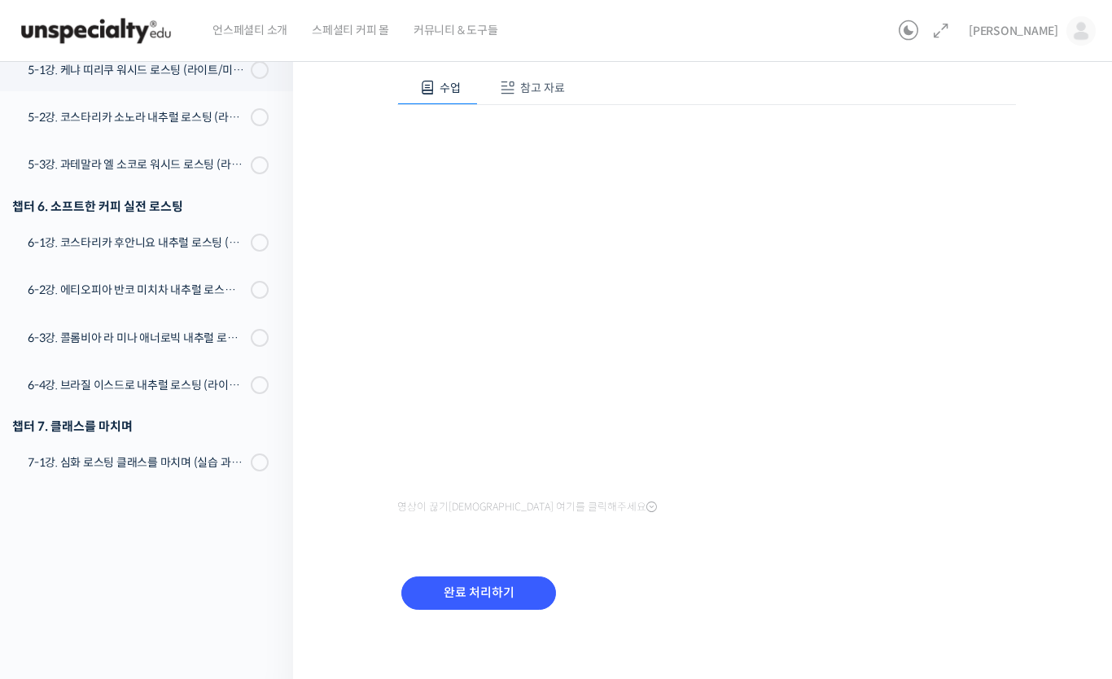
scroll to position [177, 0]
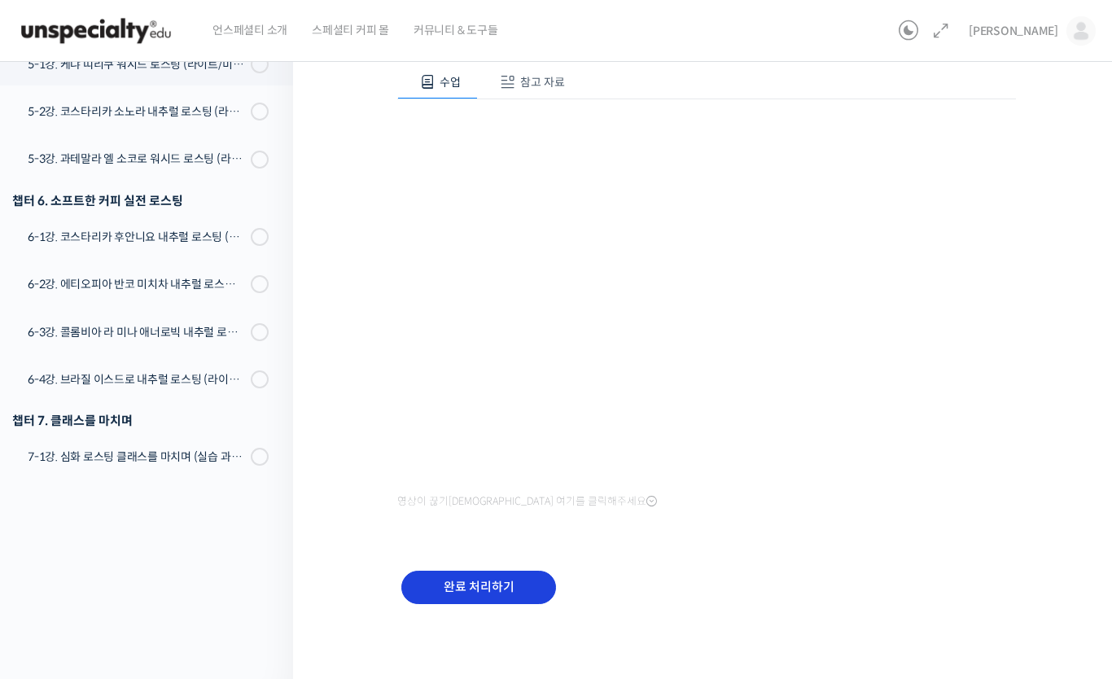
click at [514, 592] on input "완료 처리하기" at bounding box center [478, 586] width 155 height 33
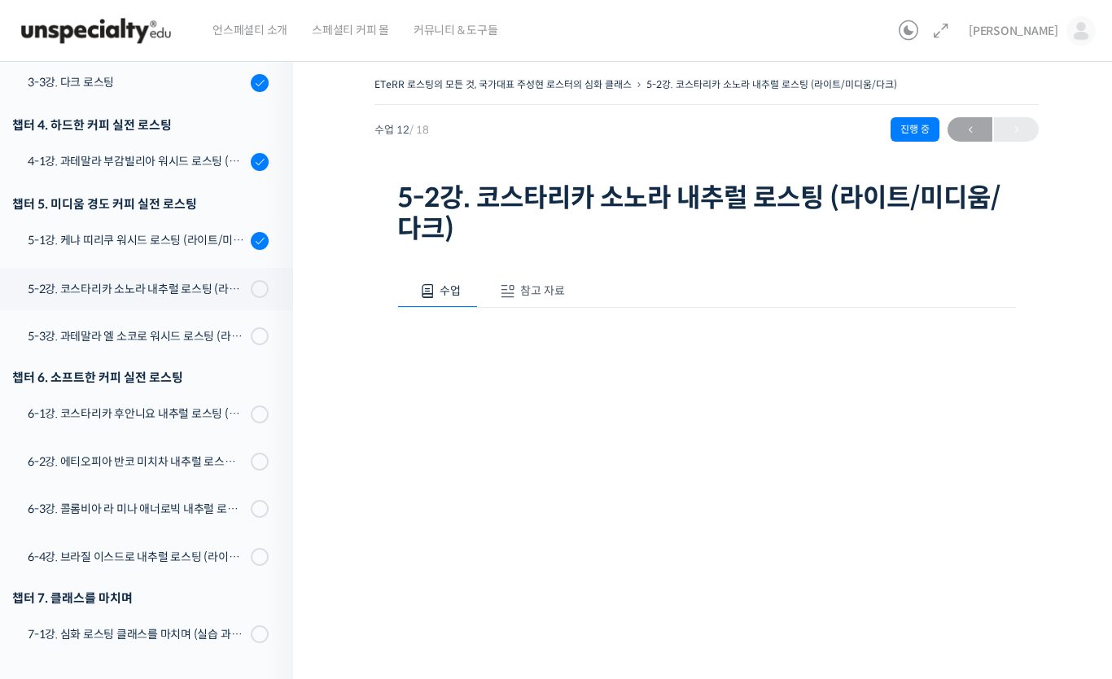
scroll to position [120, 0]
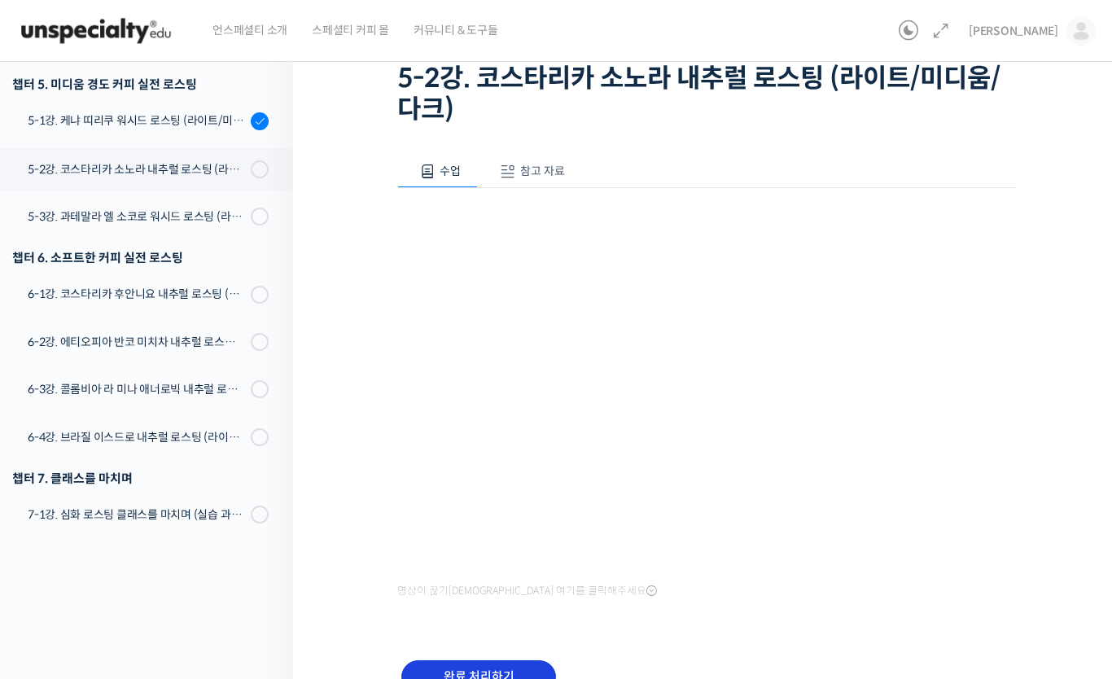
click at [526, 660] on input "완료 처리하기" at bounding box center [478, 676] width 155 height 33
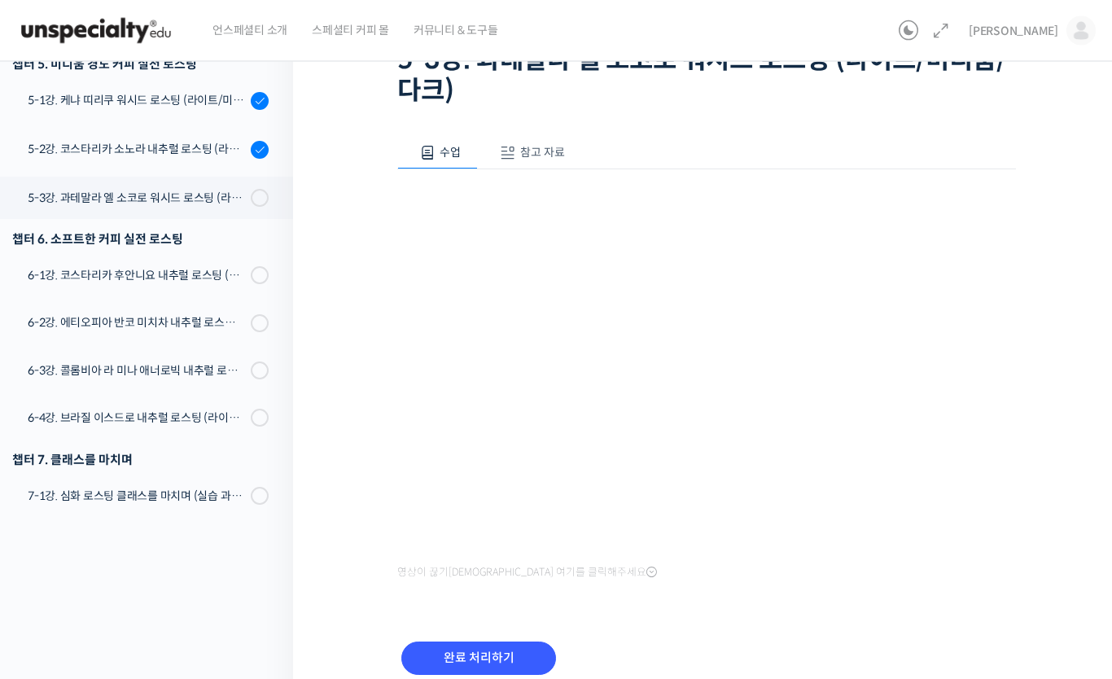
scroll to position [140, 0]
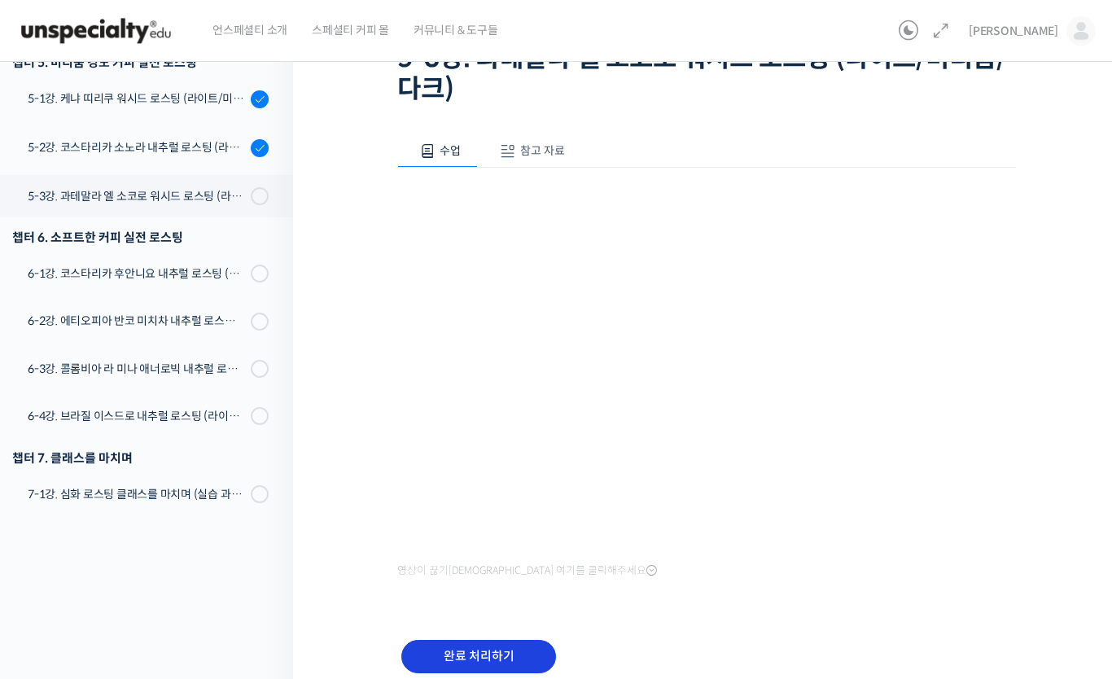
click at [513, 659] on input "완료 처리하기" at bounding box center [478, 656] width 155 height 33
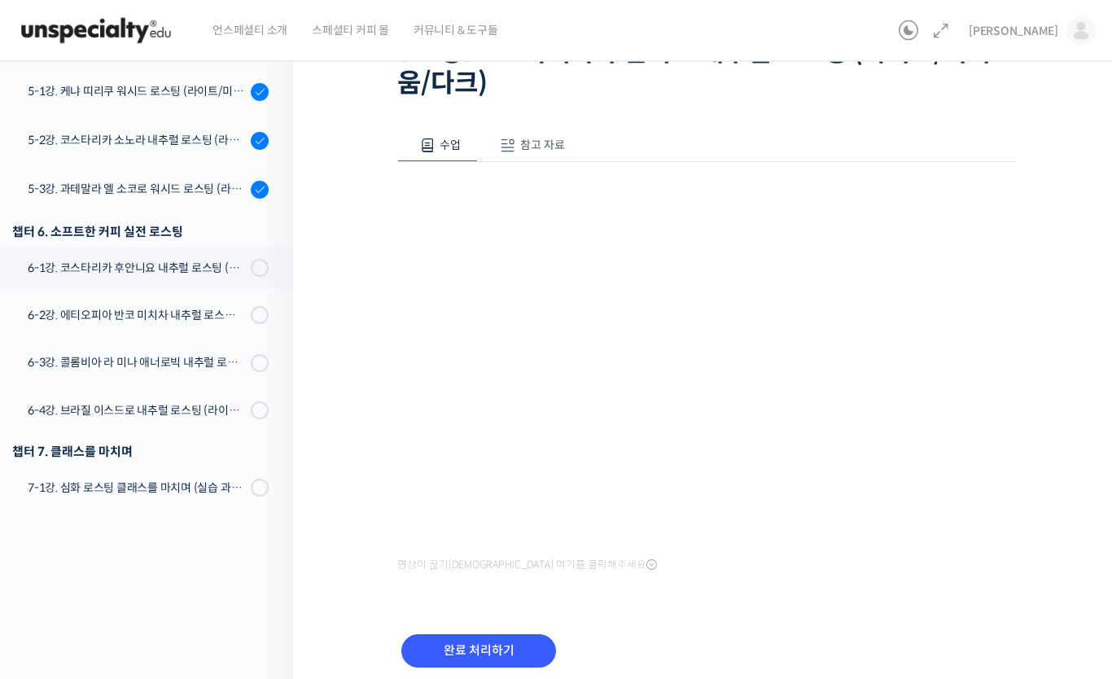
scroll to position [146, 0]
click at [519, 630] on div "완료 처리하기" at bounding box center [478, 664] width 163 height 68
click at [513, 652] on input "완료 처리하기" at bounding box center [478, 650] width 155 height 33
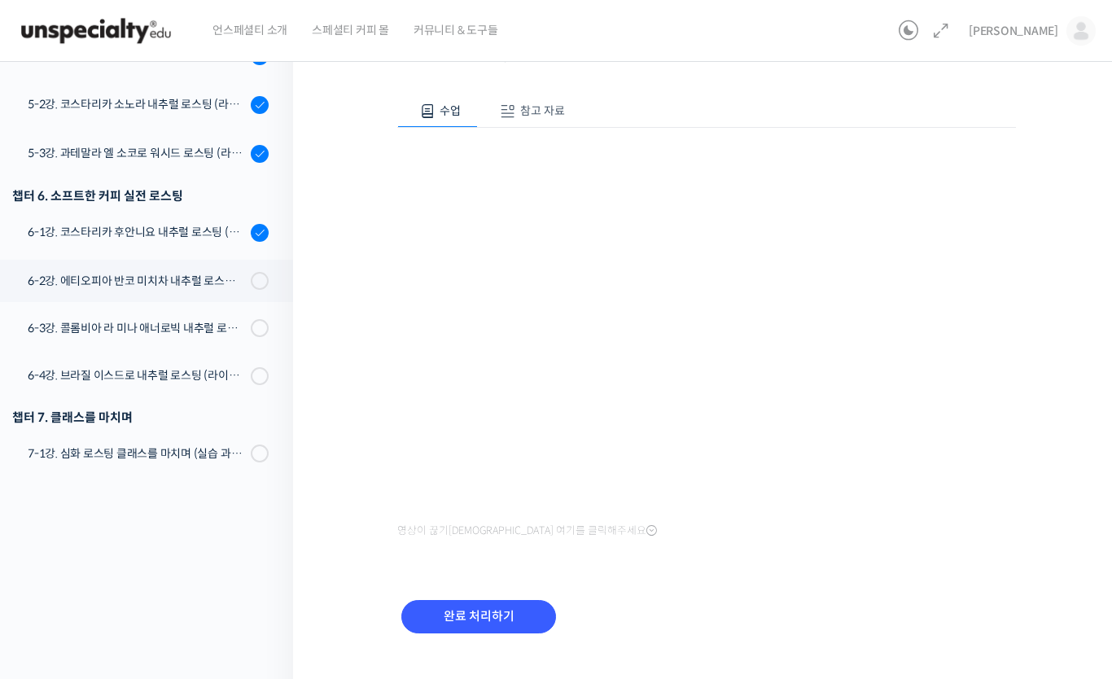
scroll to position [181, 0]
click at [513, 621] on input "완료 처리하기" at bounding box center [478, 615] width 155 height 33
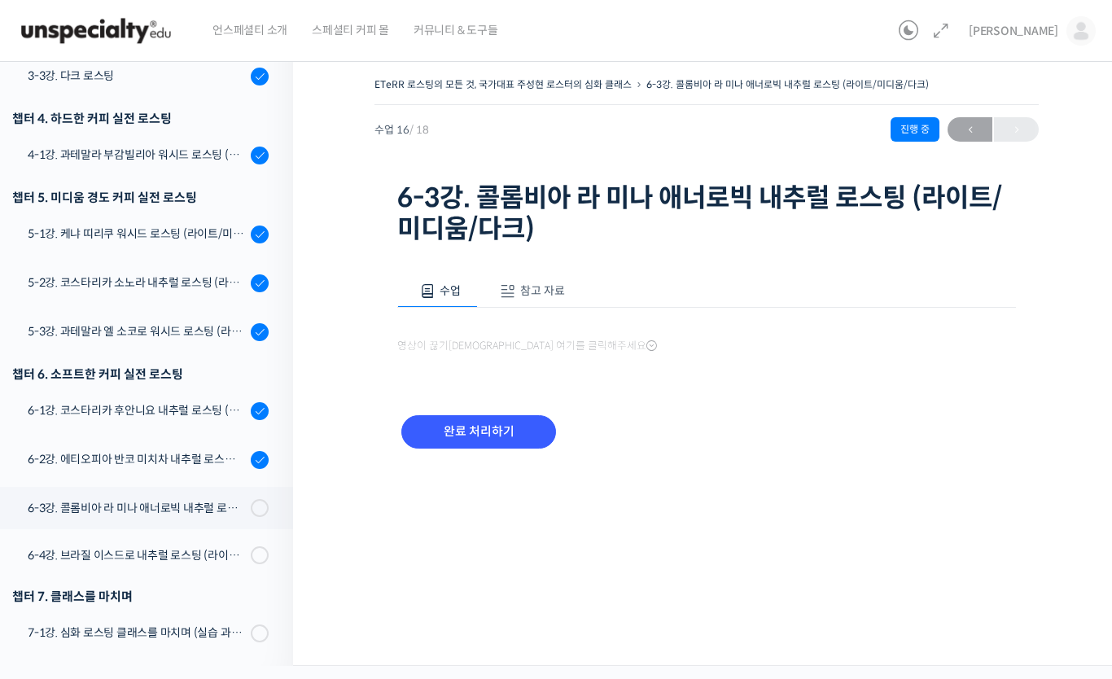
scroll to position [696, 0]
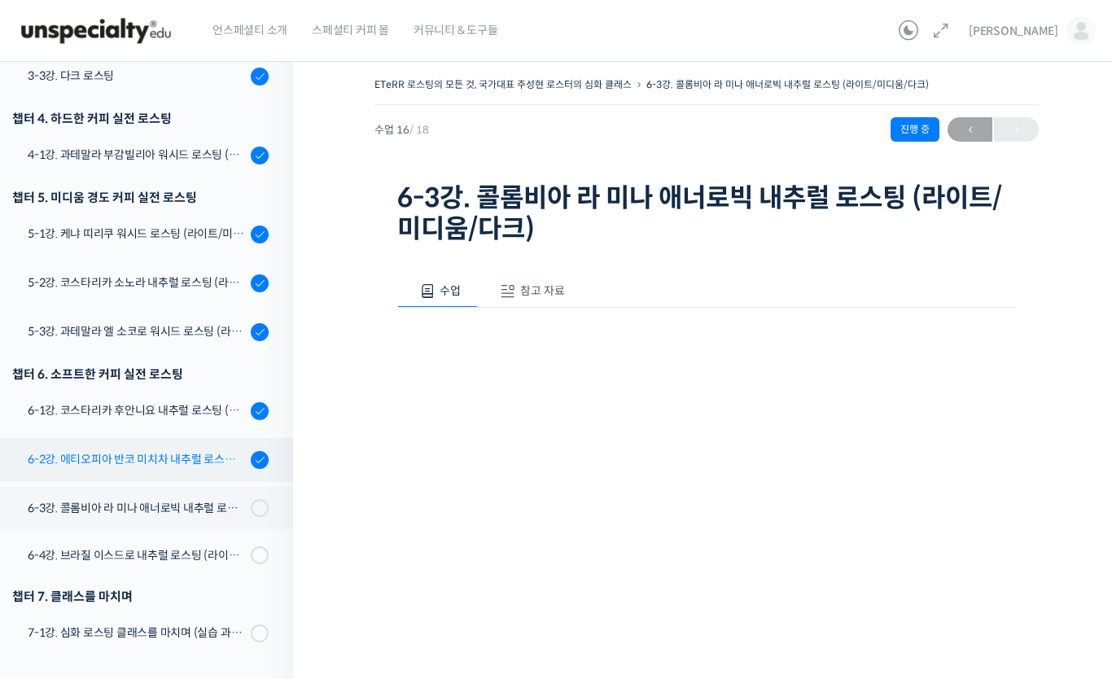
click at [230, 457] on div "6-2강. 에티오피아 반코 미치차 내추럴 로스팅 (라이트/미디움/다크)" at bounding box center [137, 459] width 218 height 18
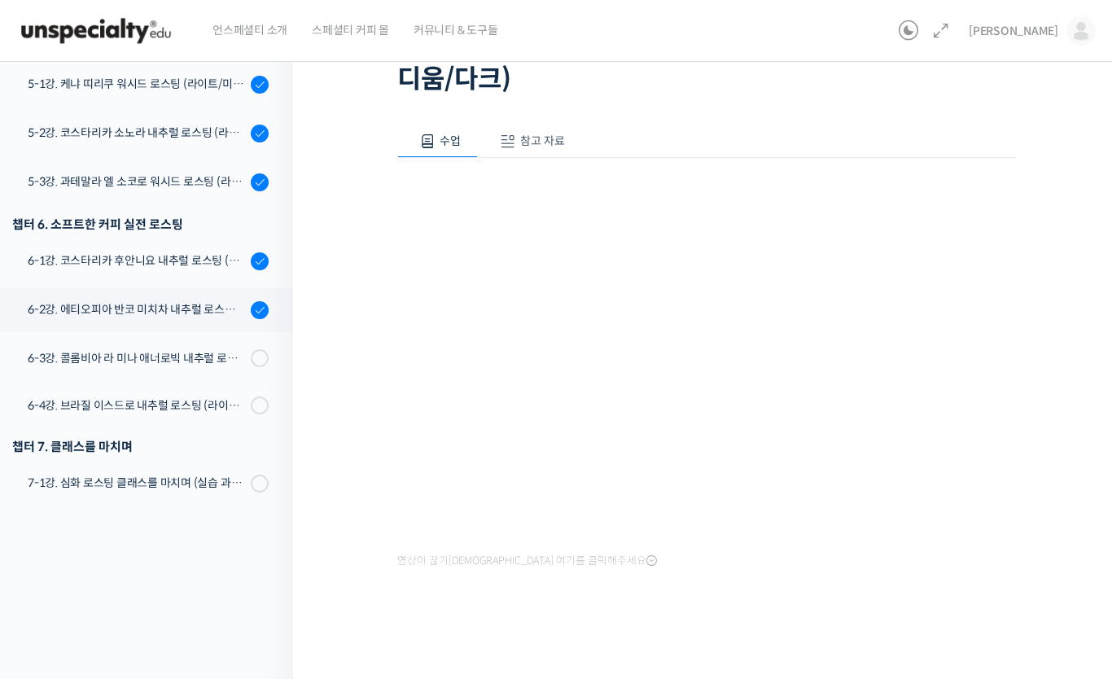
scroll to position [676, 0]
